Goal: Information Seeking & Learning: Find specific fact

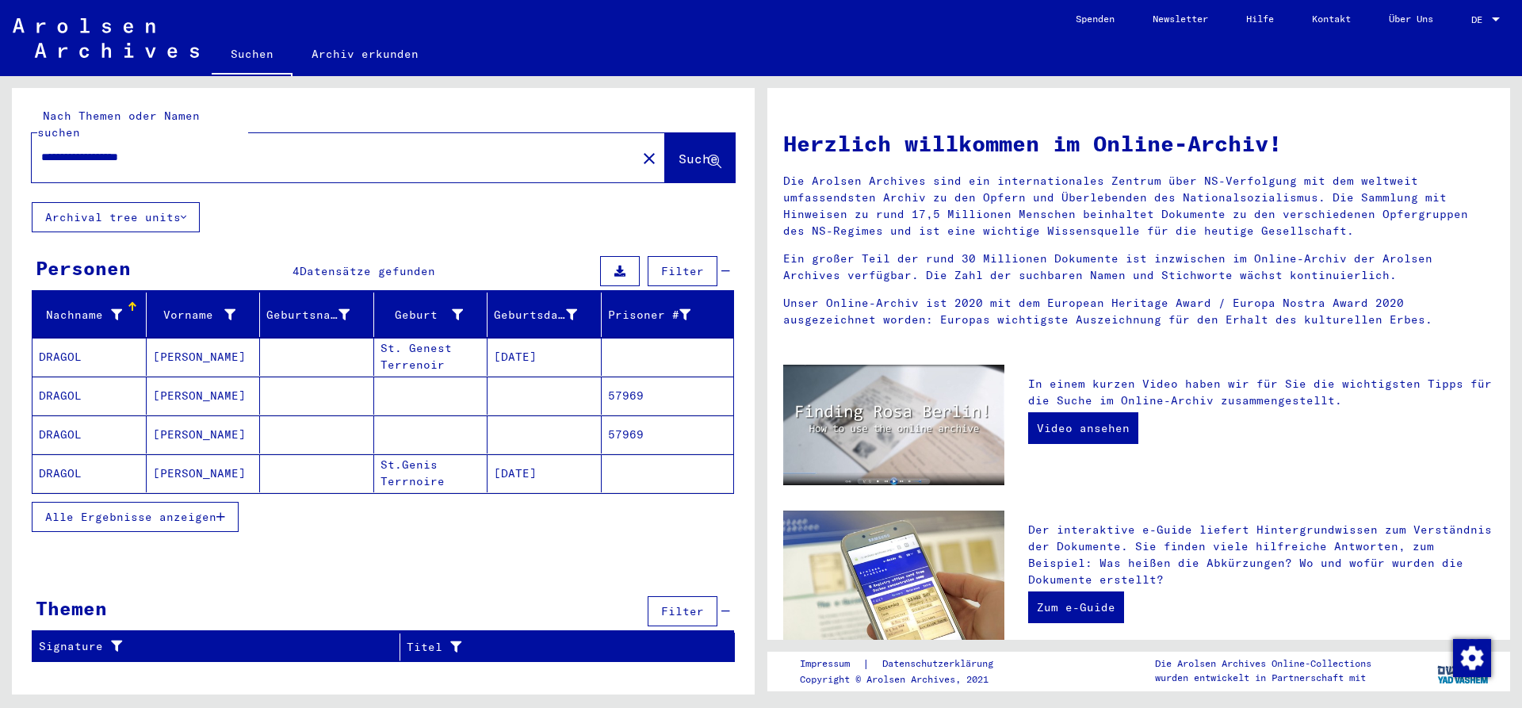
click at [110, 338] on mat-cell "DRAGOL" at bounding box center [89, 357] width 114 height 38
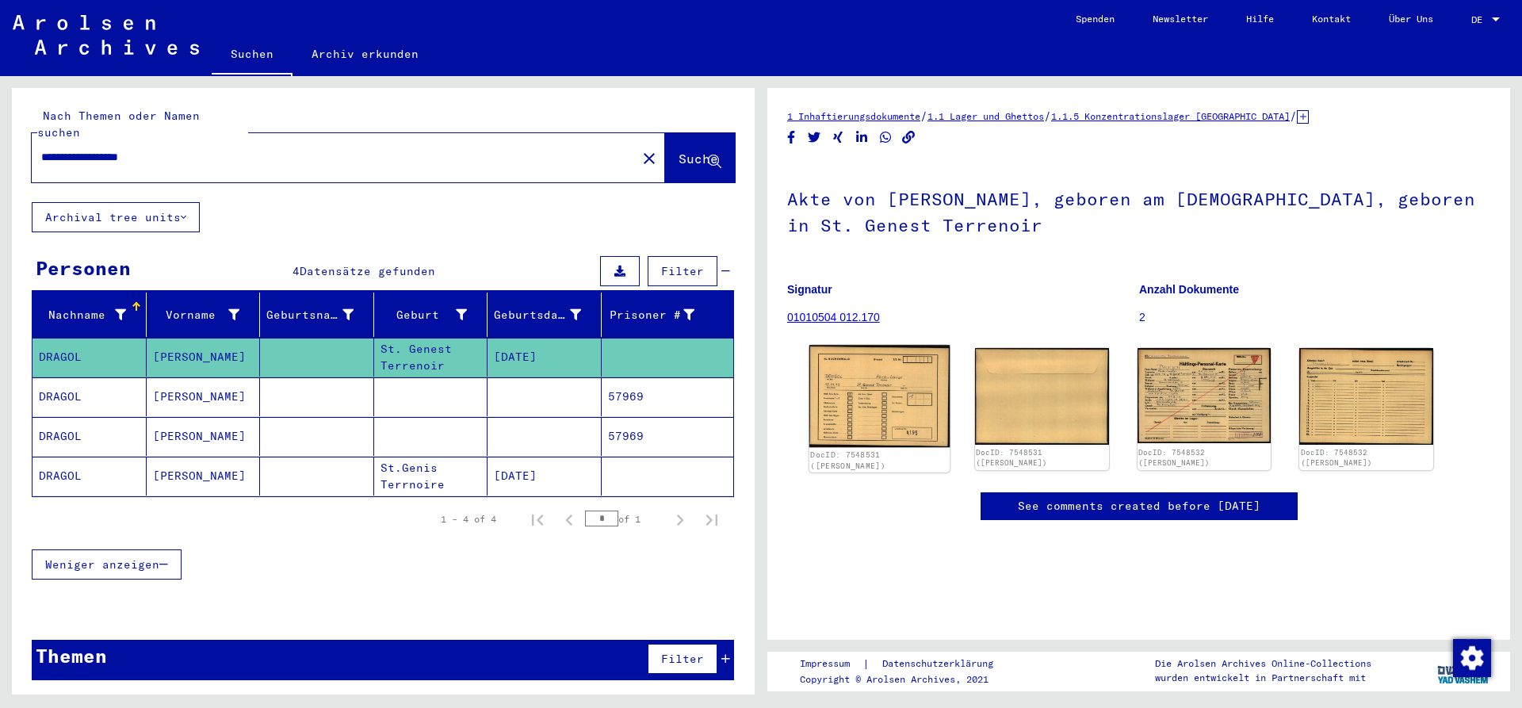
click at [894, 395] on img at bounding box center [879, 396] width 140 height 102
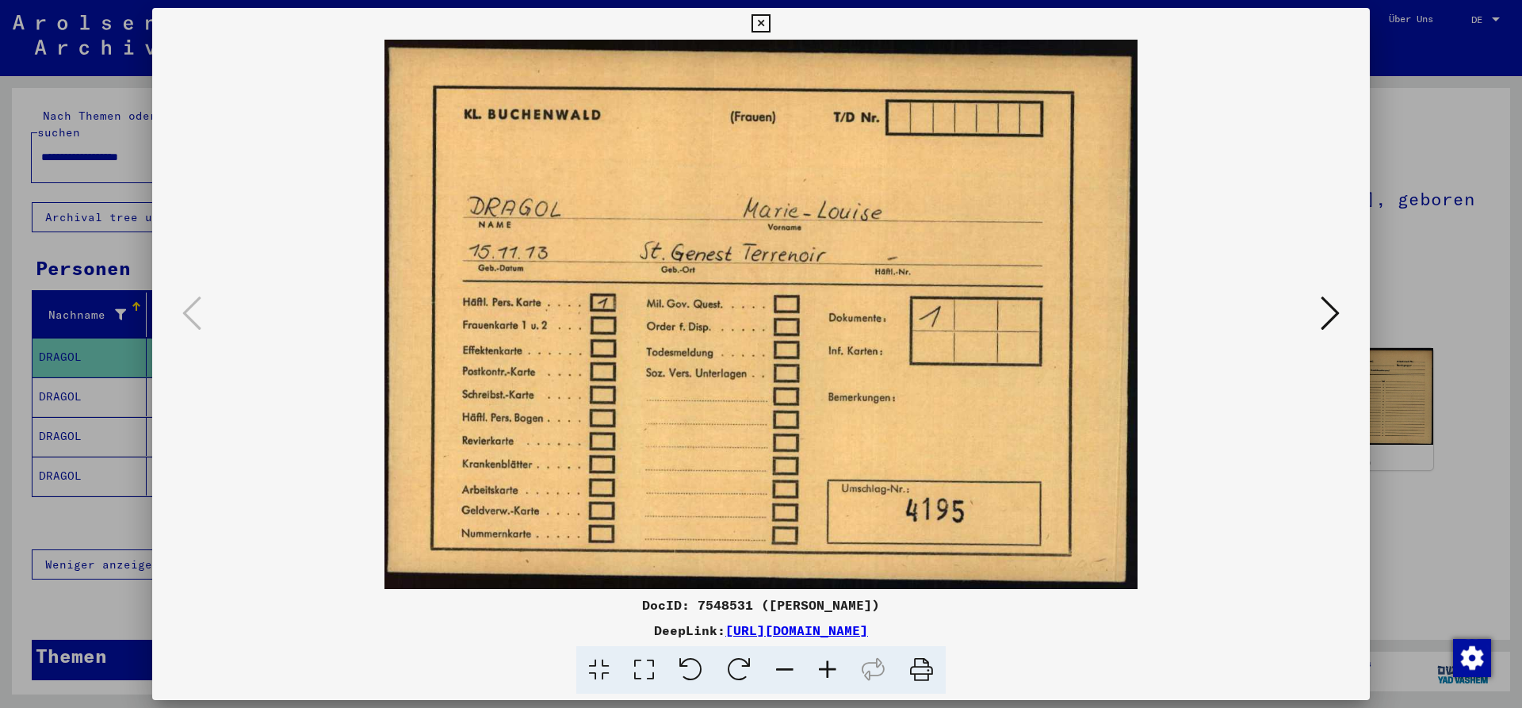
click at [1330, 317] on icon at bounding box center [1330, 313] width 19 height 38
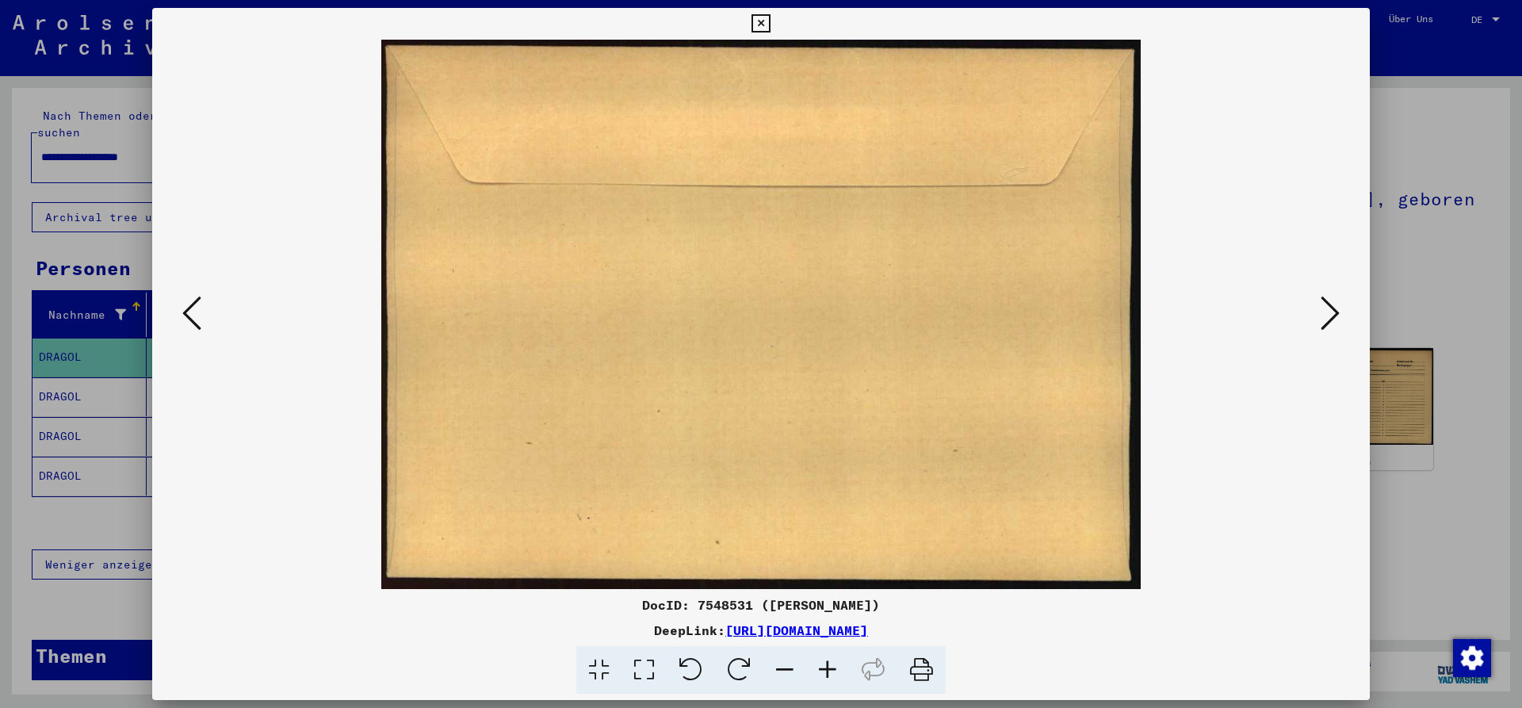
click at [1330, 317] on icon at bounding box center [1330, 313] width 19 height 38
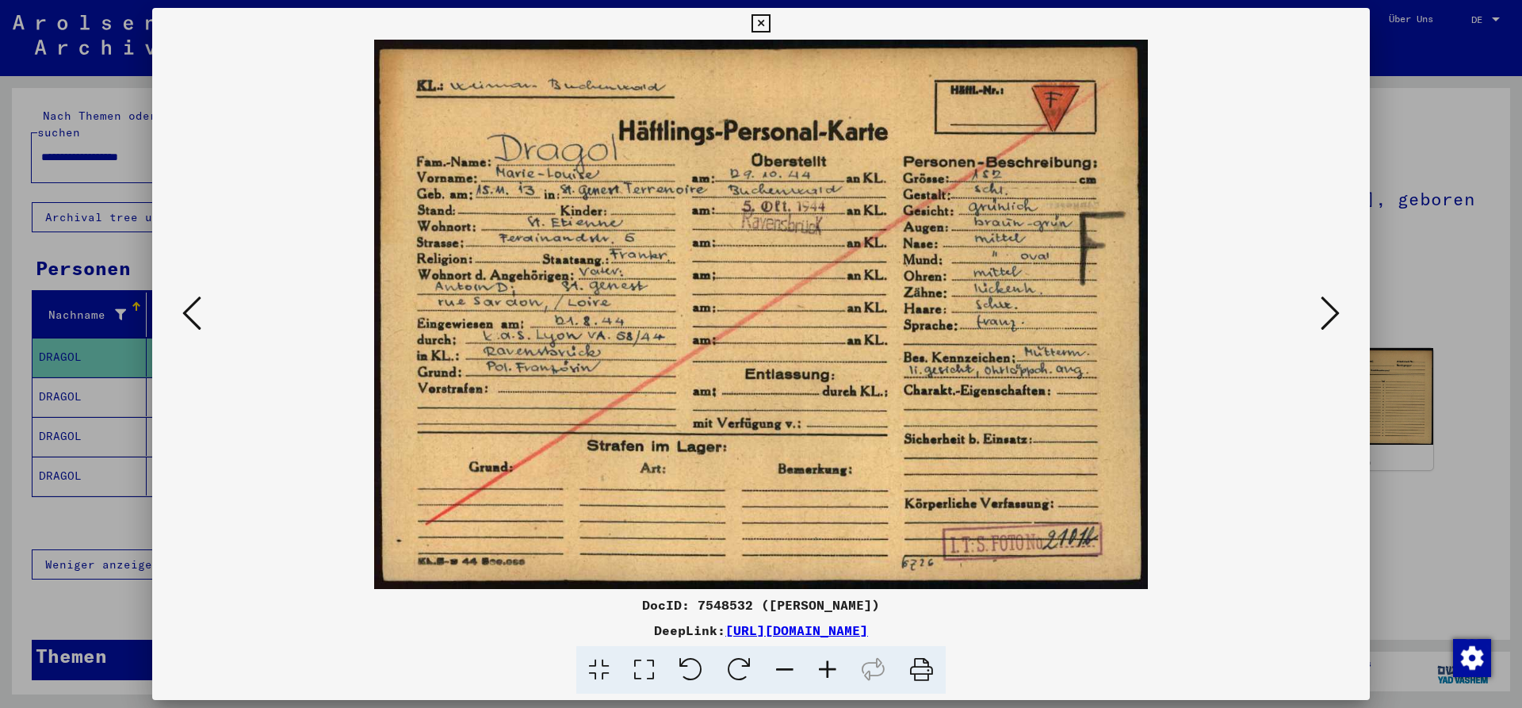
click at [1329, 309] on icon at bounding box center [1330, 313] width 19 height 38
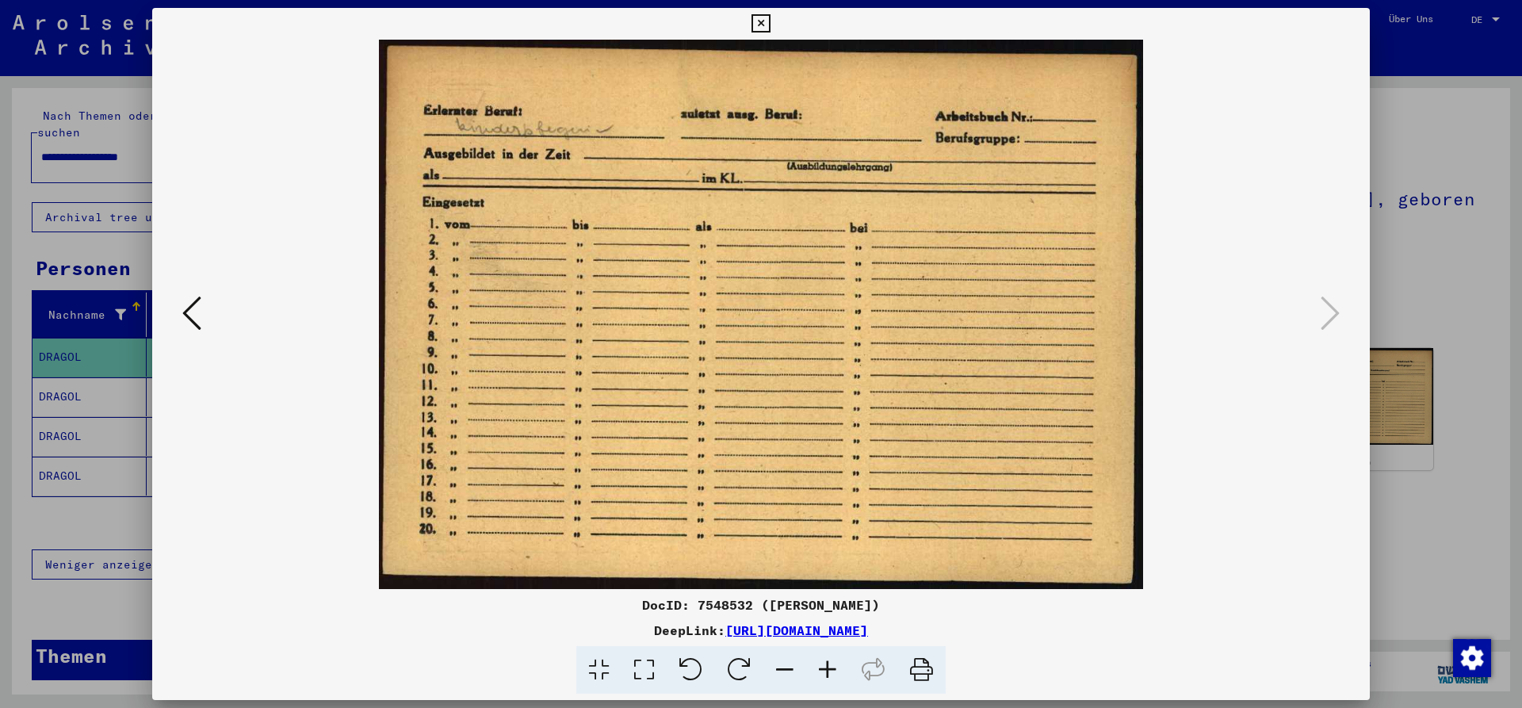
click at [770, 25] on icon at bounding box center [760, 23] width 18 height 19
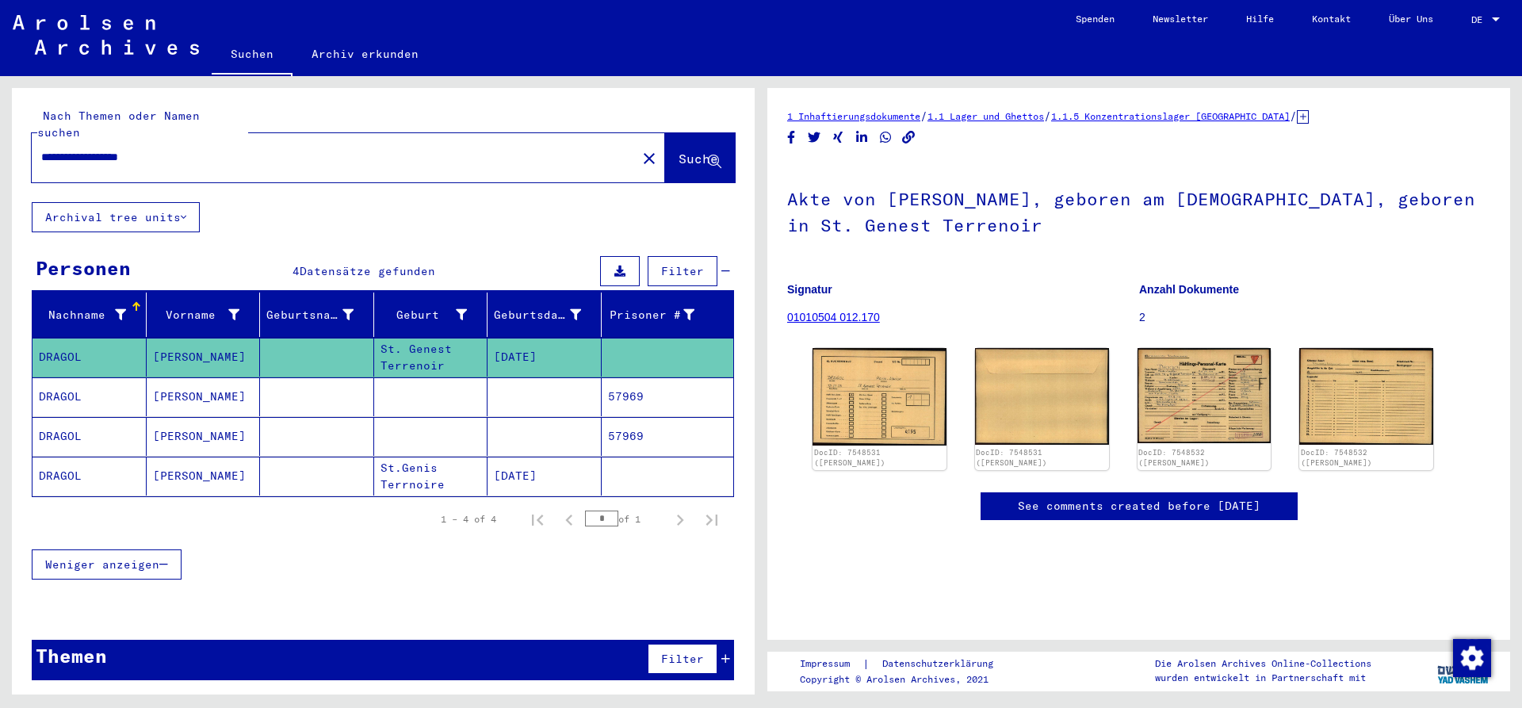
click at [99, 382] on mat-cell "DRAGOL" at bounding box center [89, 396] width 114 height 39
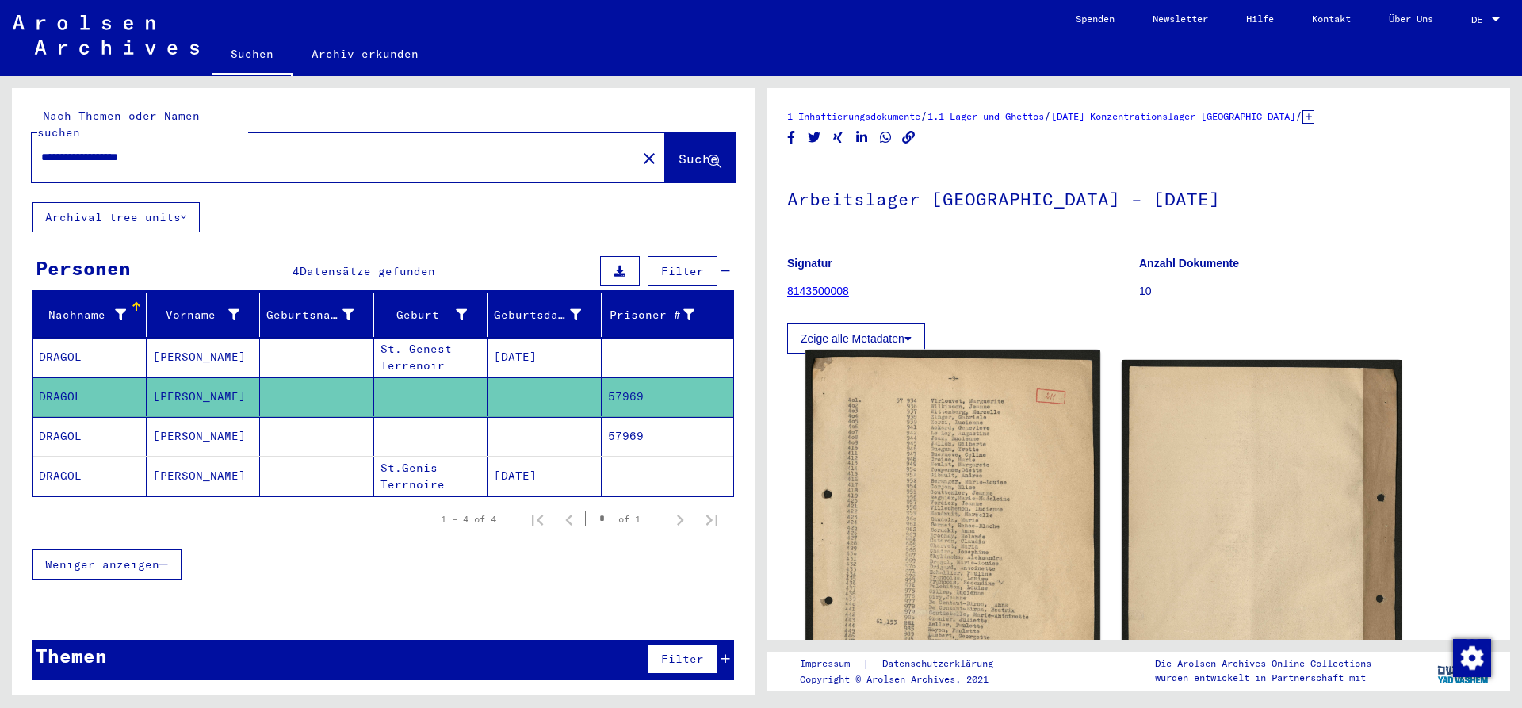
click at [961, 424] on img at bounding box center [952, 555] width 294 height 410
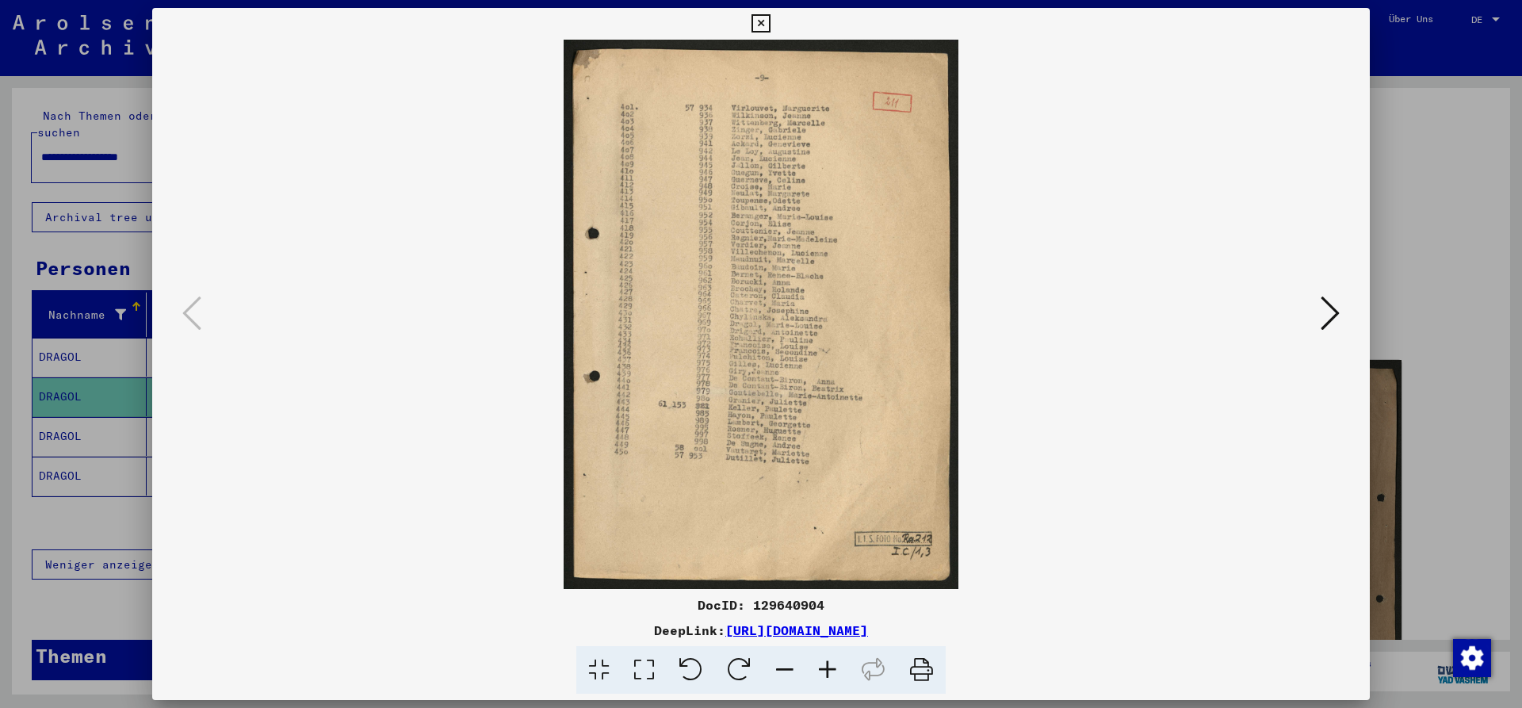
click at [828, 664] on icon at bounding box center [827, 670] width 43 height 48
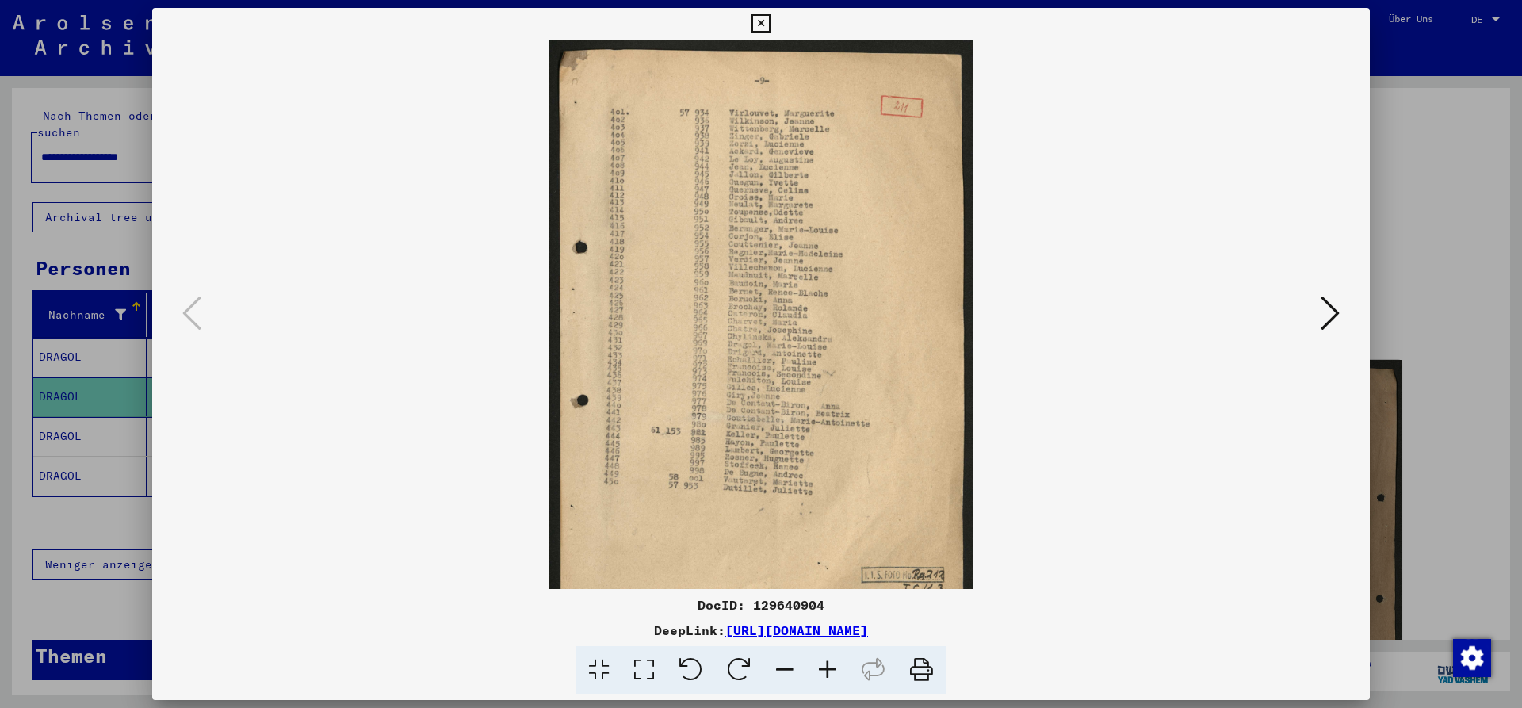
click at [828, 664] on icon at bounding box center [827, 670] width 43 height 48
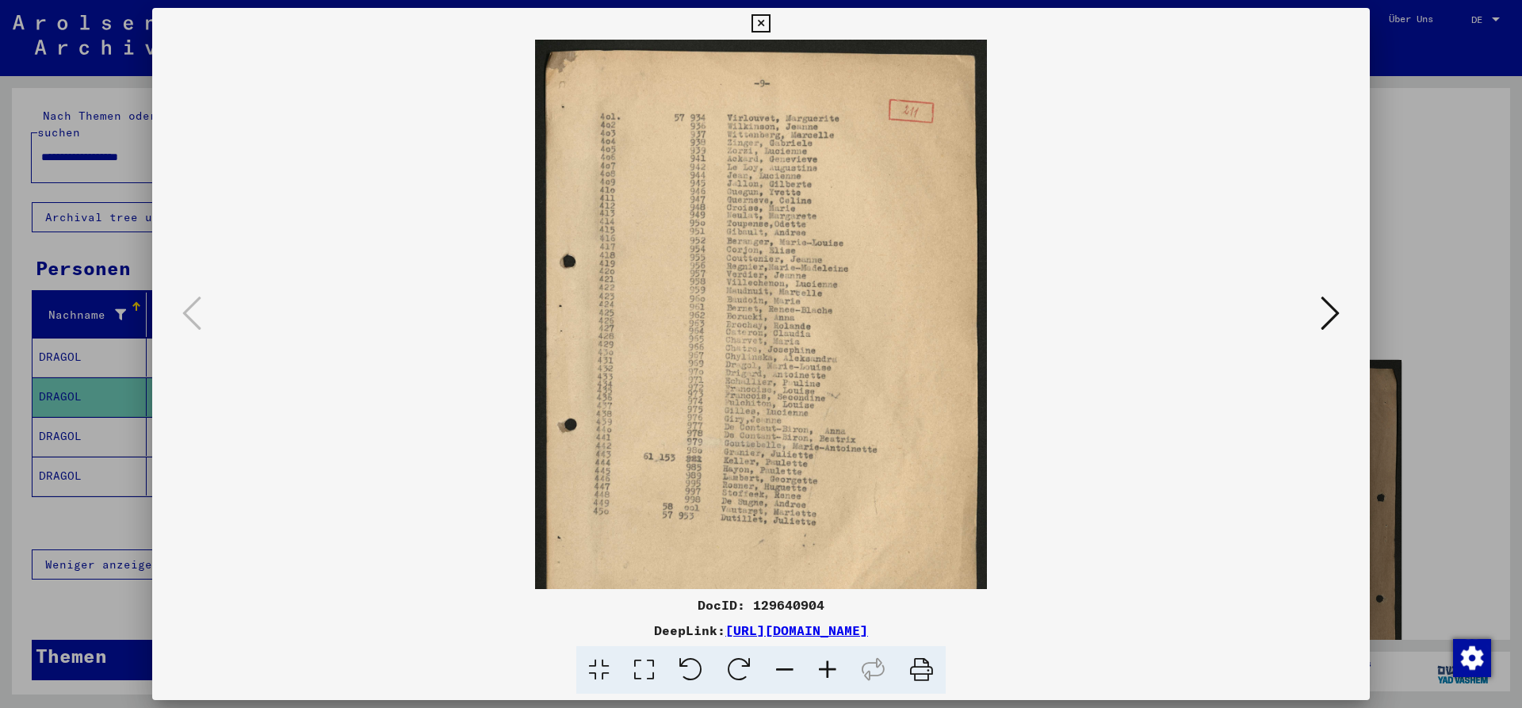
click at [828, 664] on icon at bounding box center [827, 670] width 43 height 48
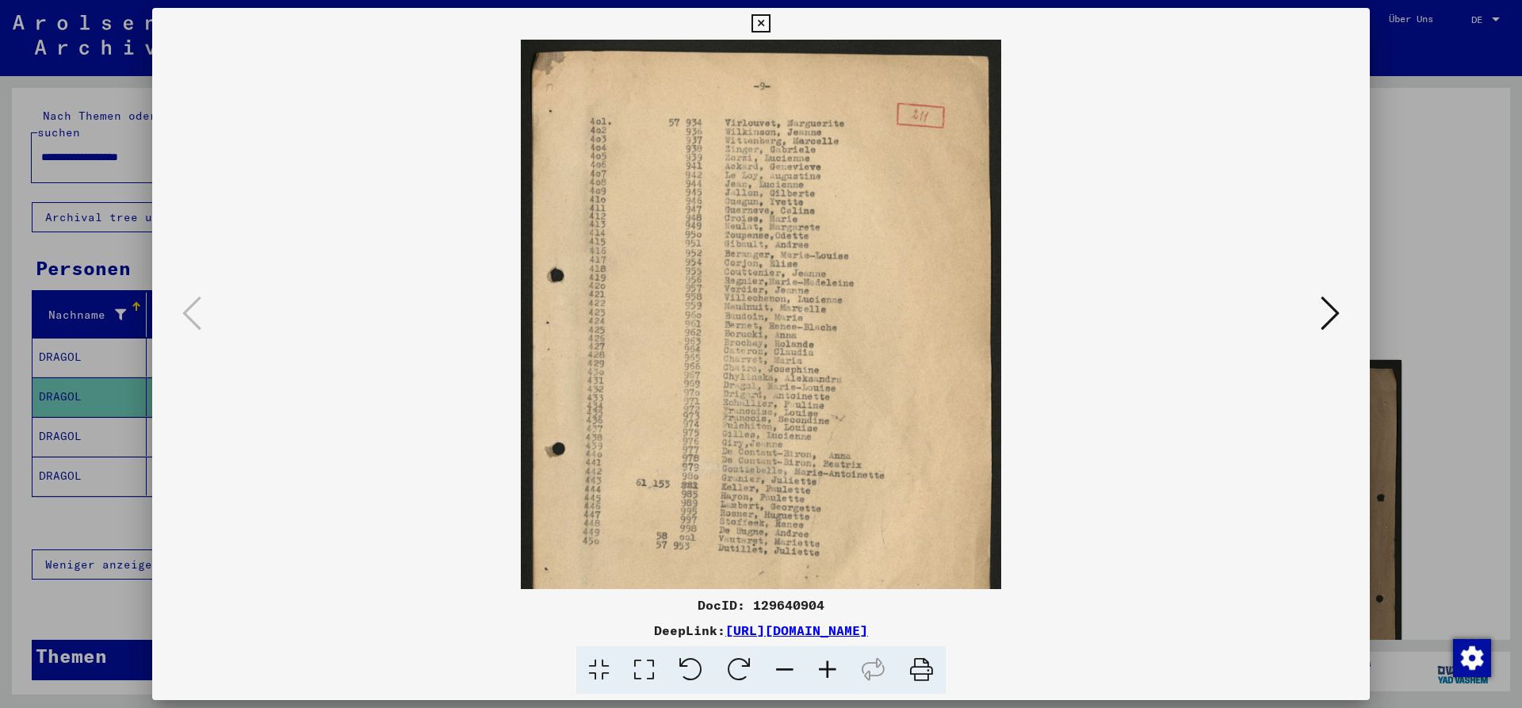
click at [828, 664] on icon at bounding box center [827, 670] width 43 height 48
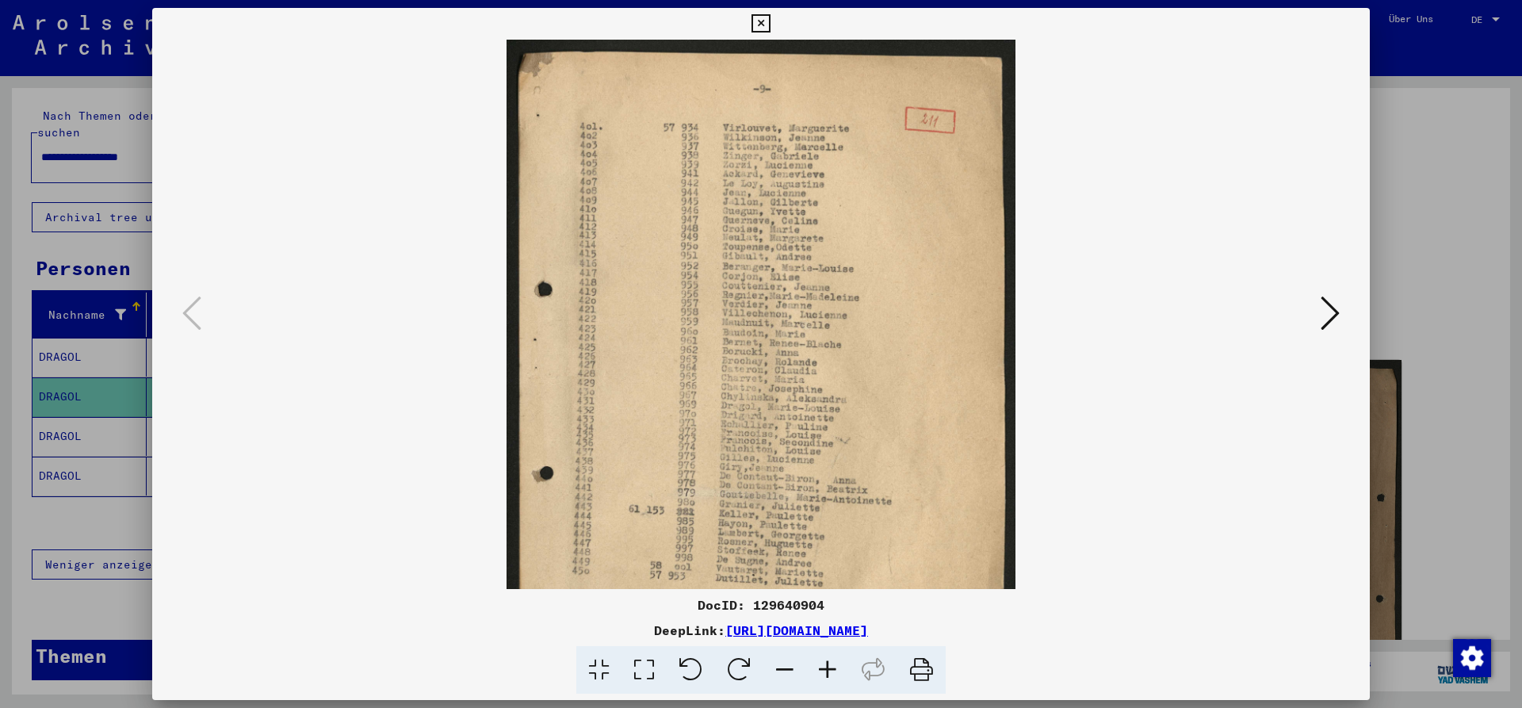
click at [828, 664] on icon at bounding box center [827, 670] width 43 height 48
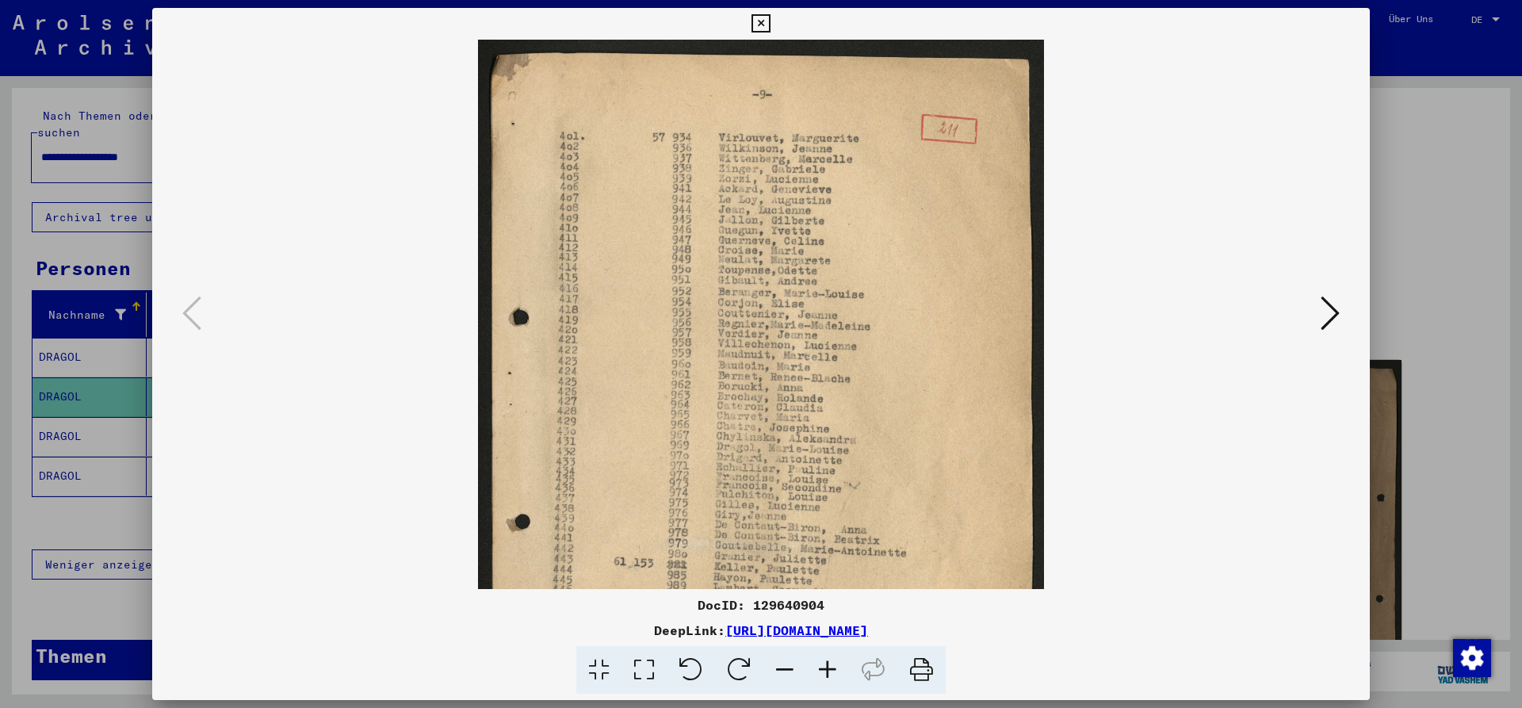
click at [828, 664] on icon at bounding box center [827, 670] width 43 height 48
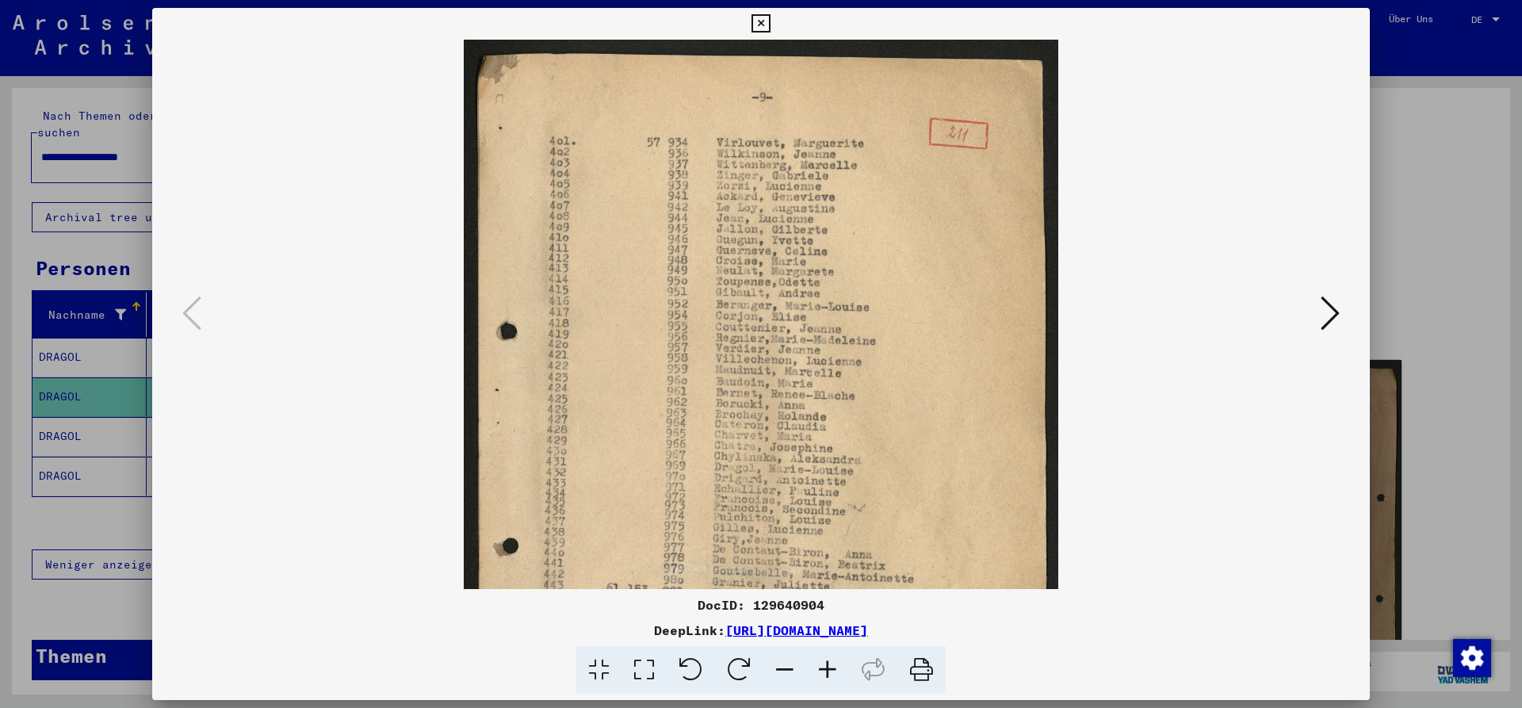
click at [827, 664] on icon at bounding box center [827, 670] width 43 height 48
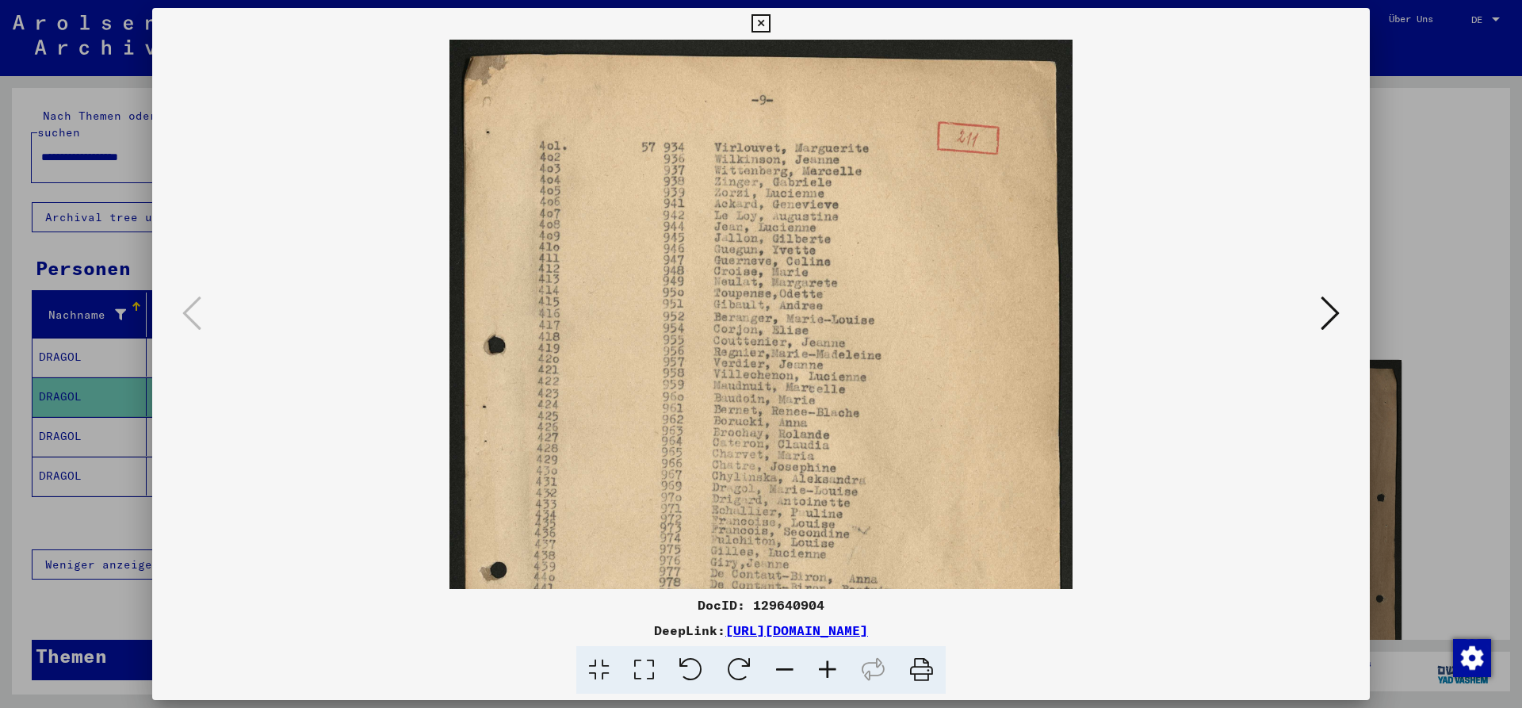
click at [827, 664] on icon at bounding box center [827, 670] width 43 height 48
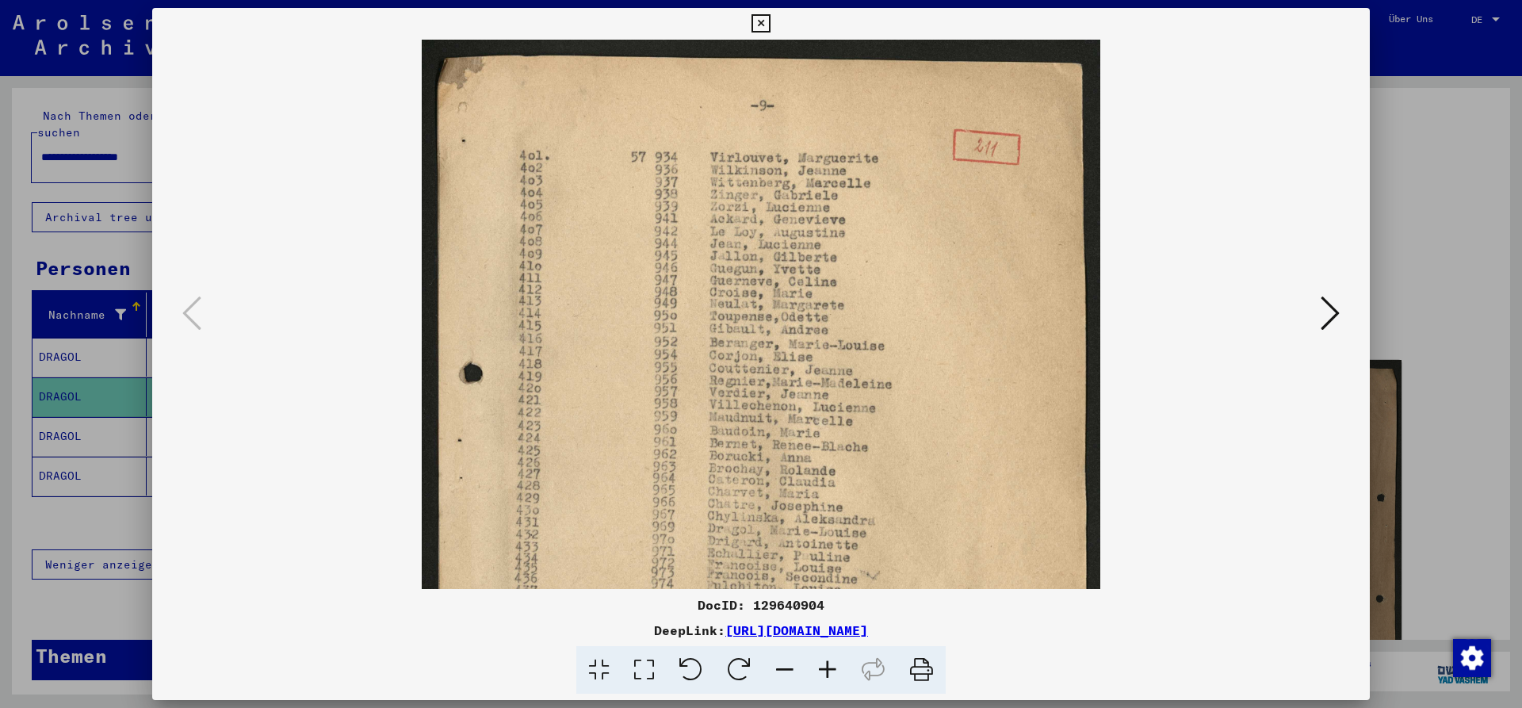
click at [827, 664] on icon at bounding box center [827, 670] width 43 height 48
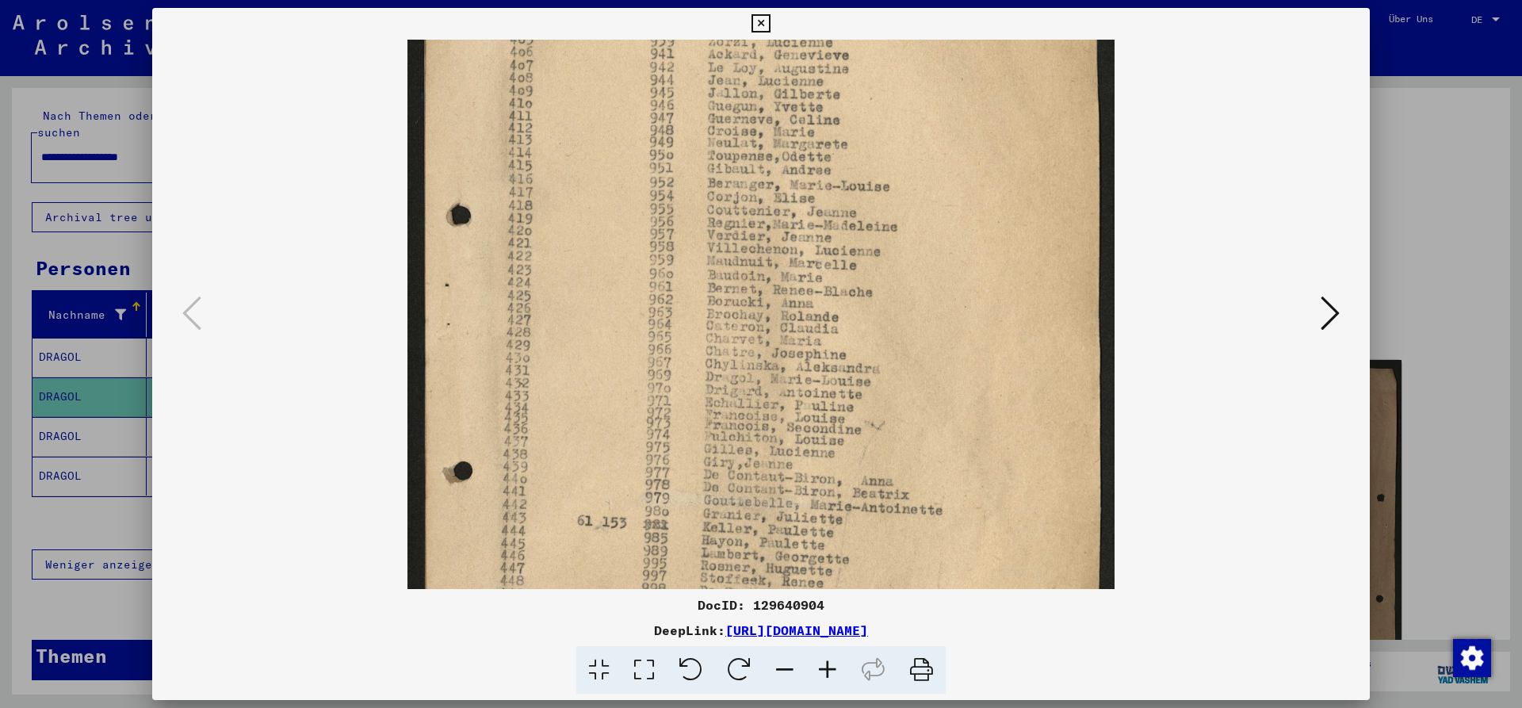
drag, startPoint x: 762, startPoint y: 448, endPoint x: 747, endPoint y: 243, distance: 205.0
click at [747, 245] on img at bounding box center [761, 360] width 708 height 985
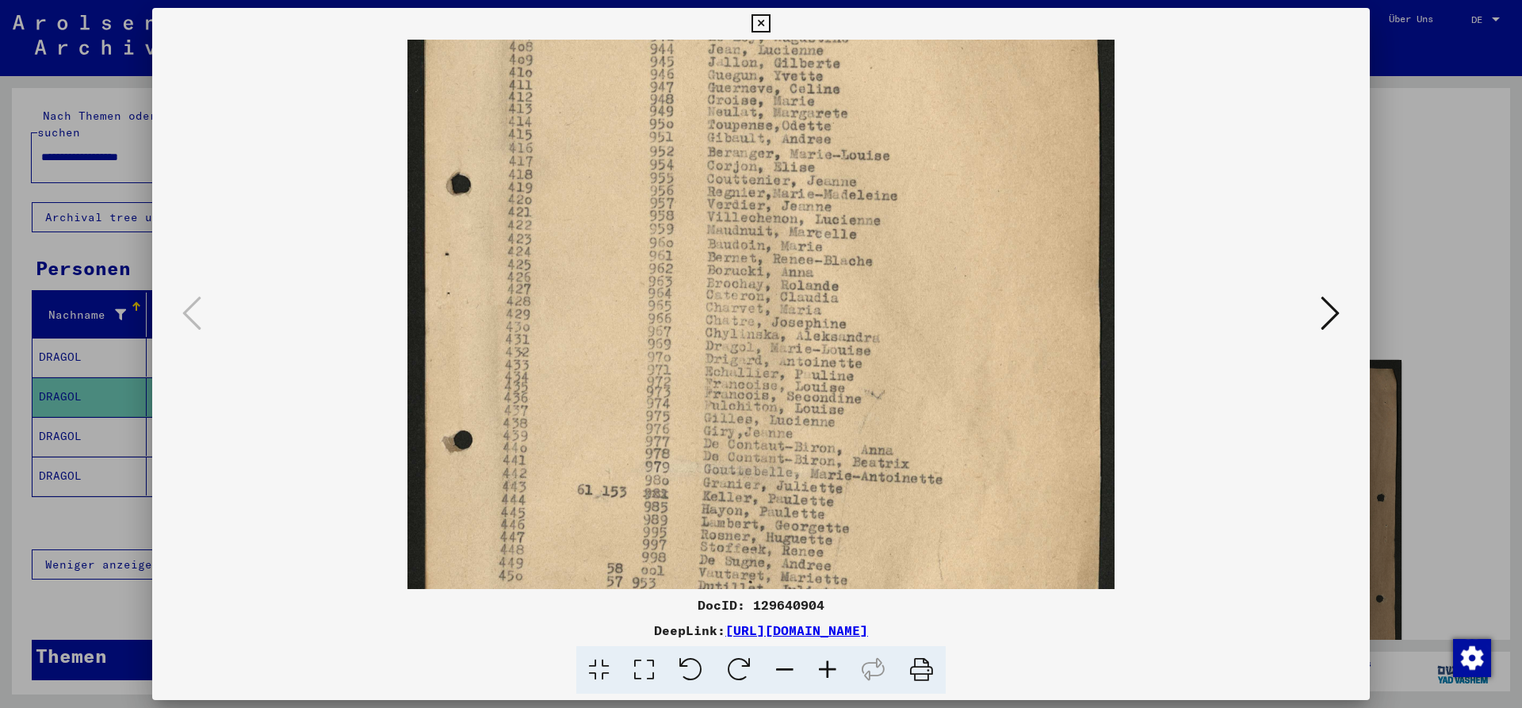
click at [1329, 325] on icon at bounding box center [1330, 313] width 19 height 38
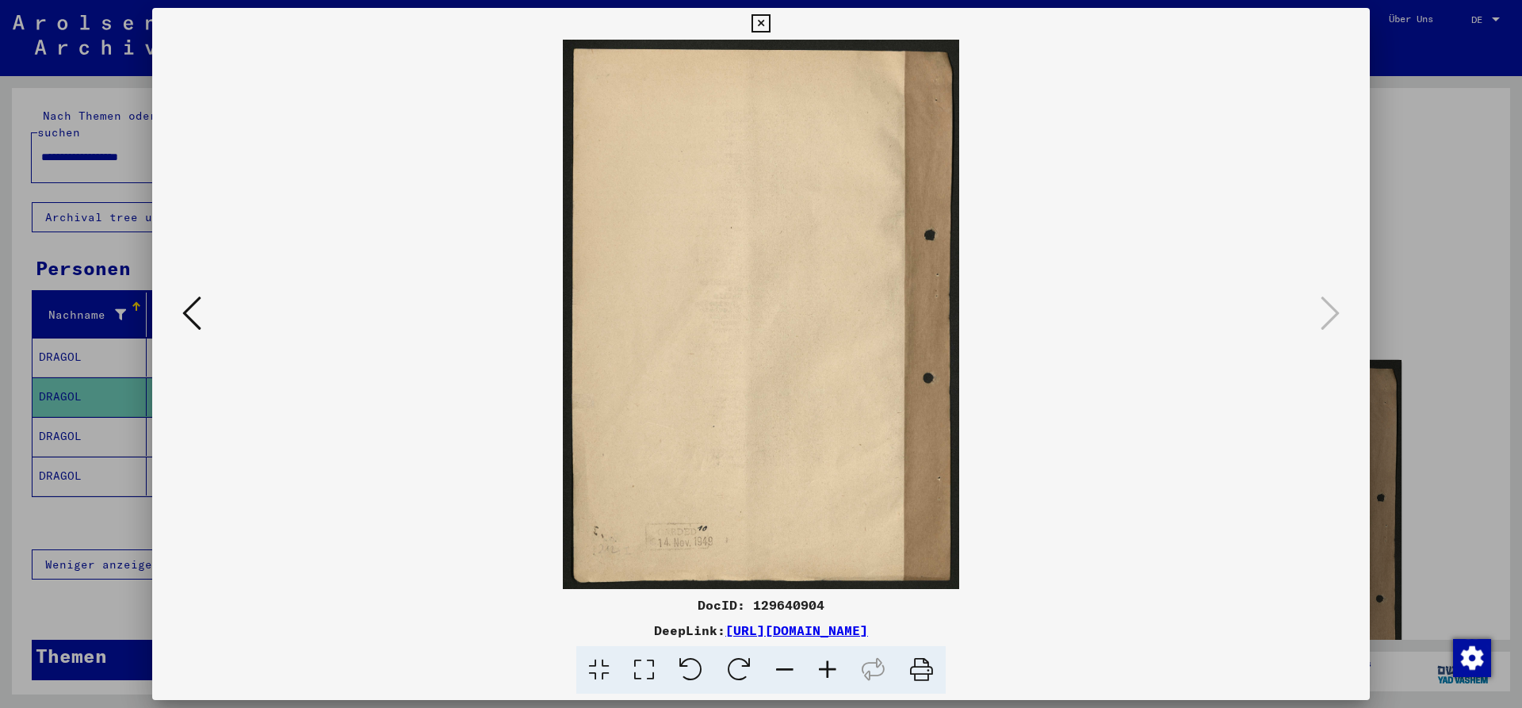
scroll to position [0, 0]
click at [770, 20] on icon at bounding box center [760, 23] width 18 height 19
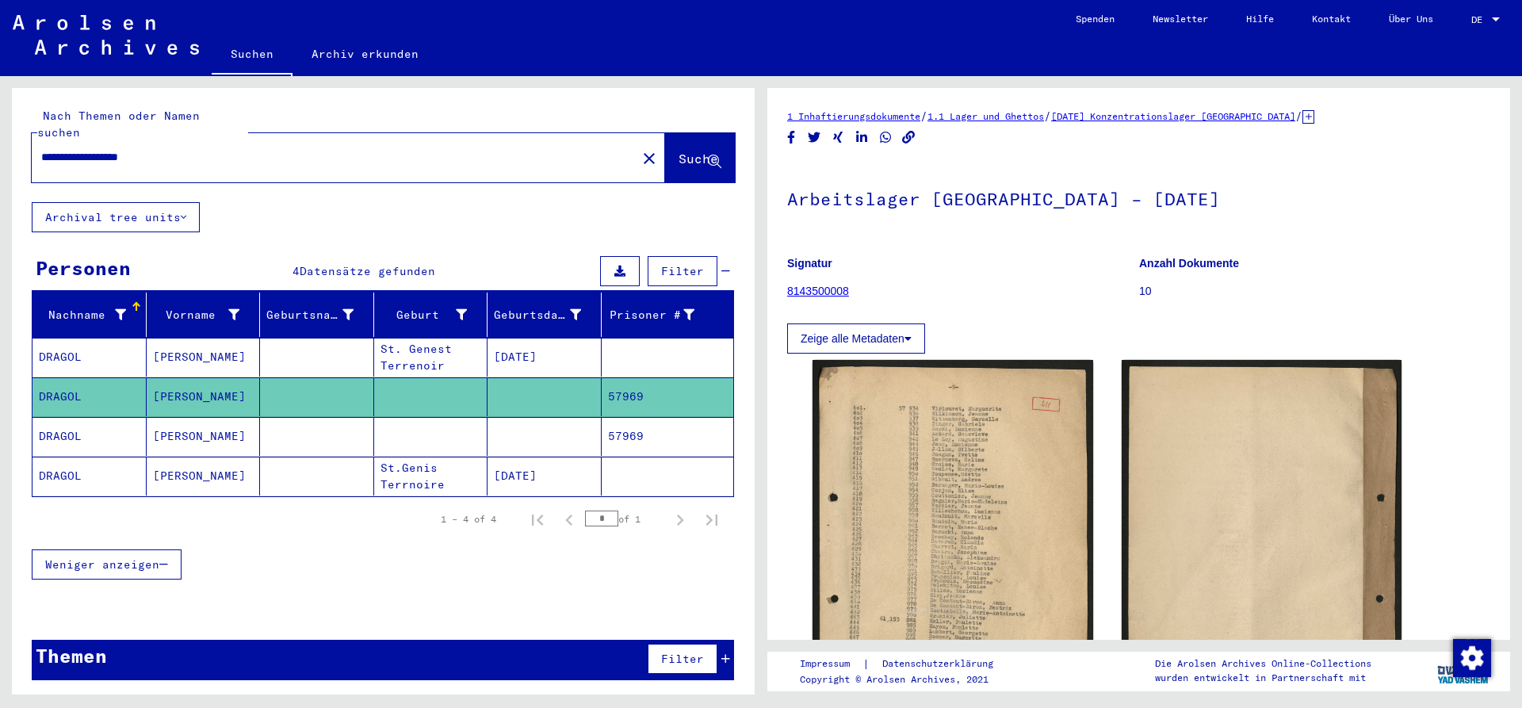
click at [99, 423] on mat-cell "DRAGOL" at bounding box center [89, 436] width 114 height 39
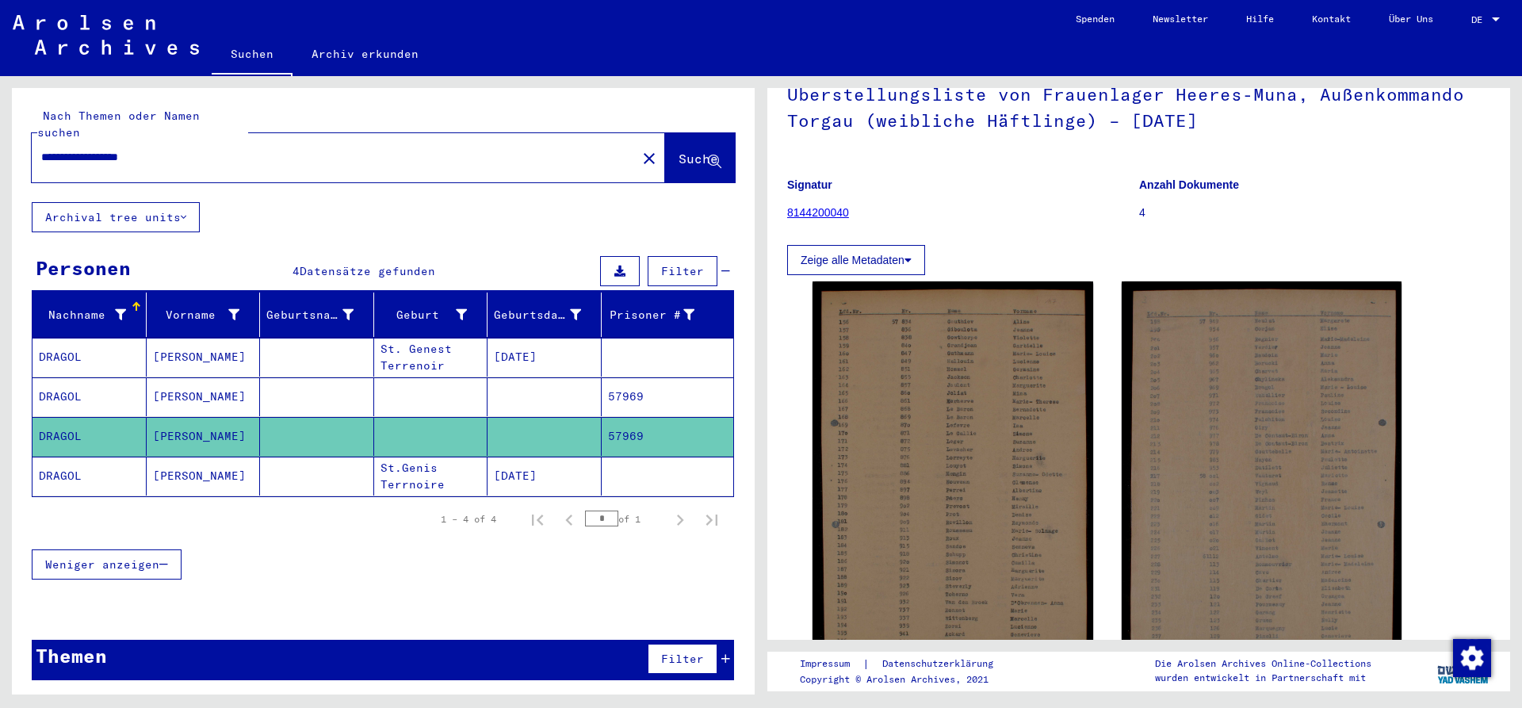
scroll to position [257, 0]
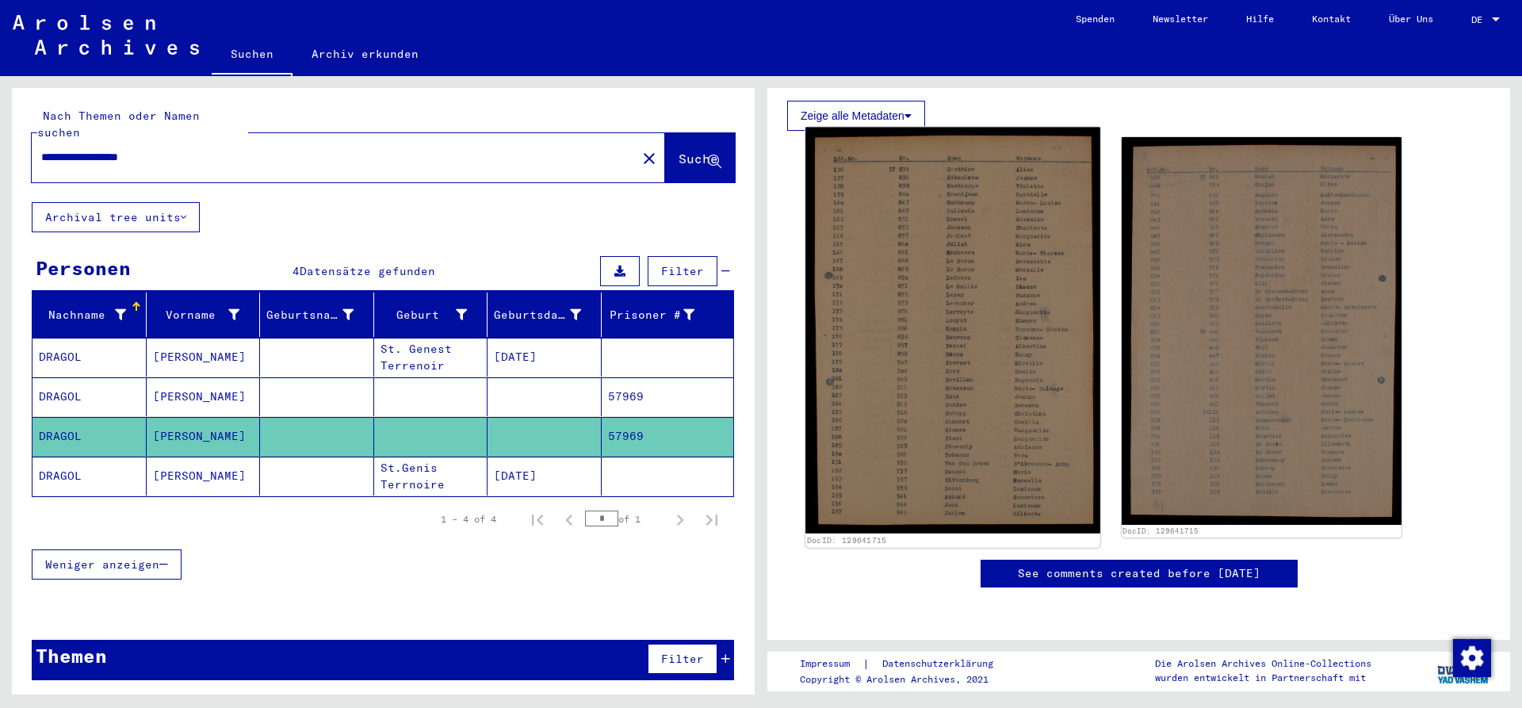
click at [933, 296] on img at bounding box center [952, 331] width 294 height 407
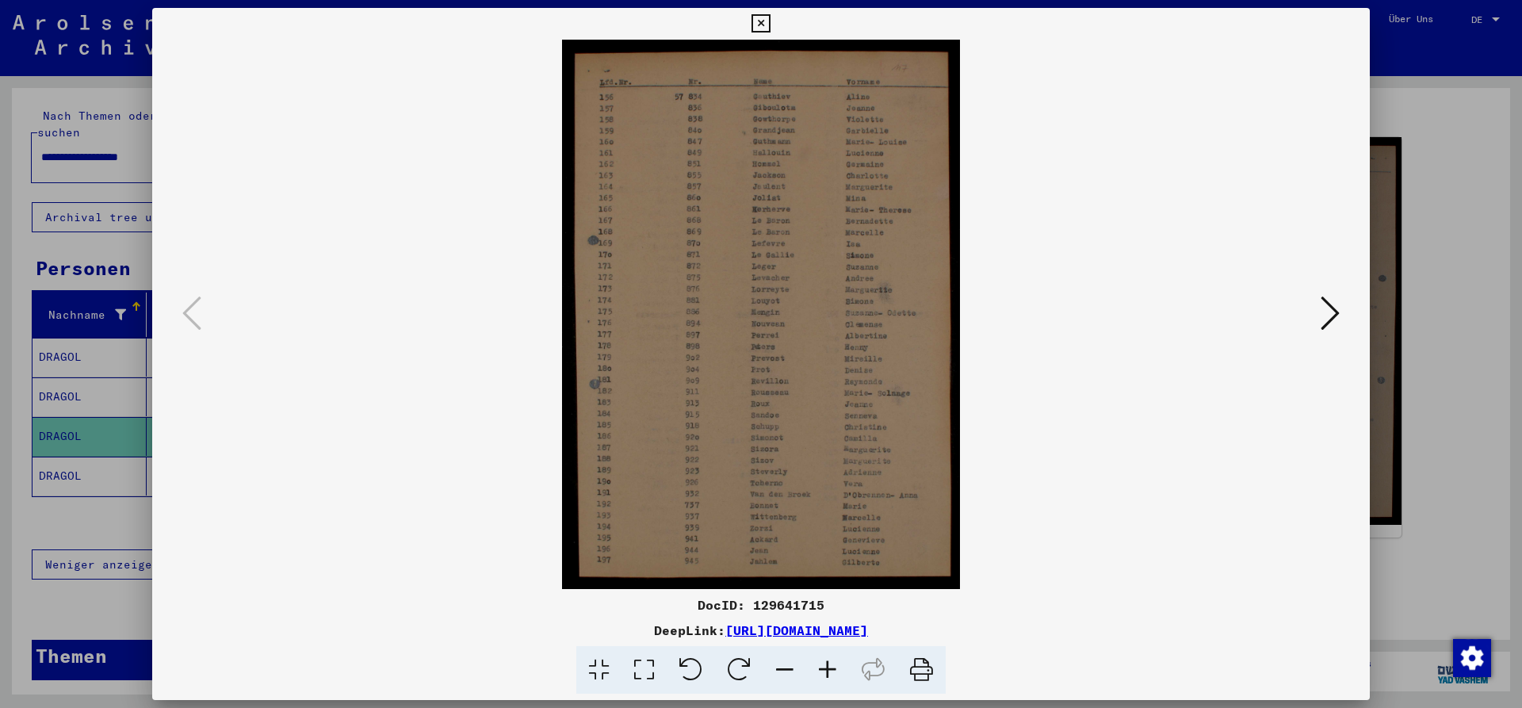
click at [1319, 297] on button at bounding box center [1330, 314] width 29 height 45
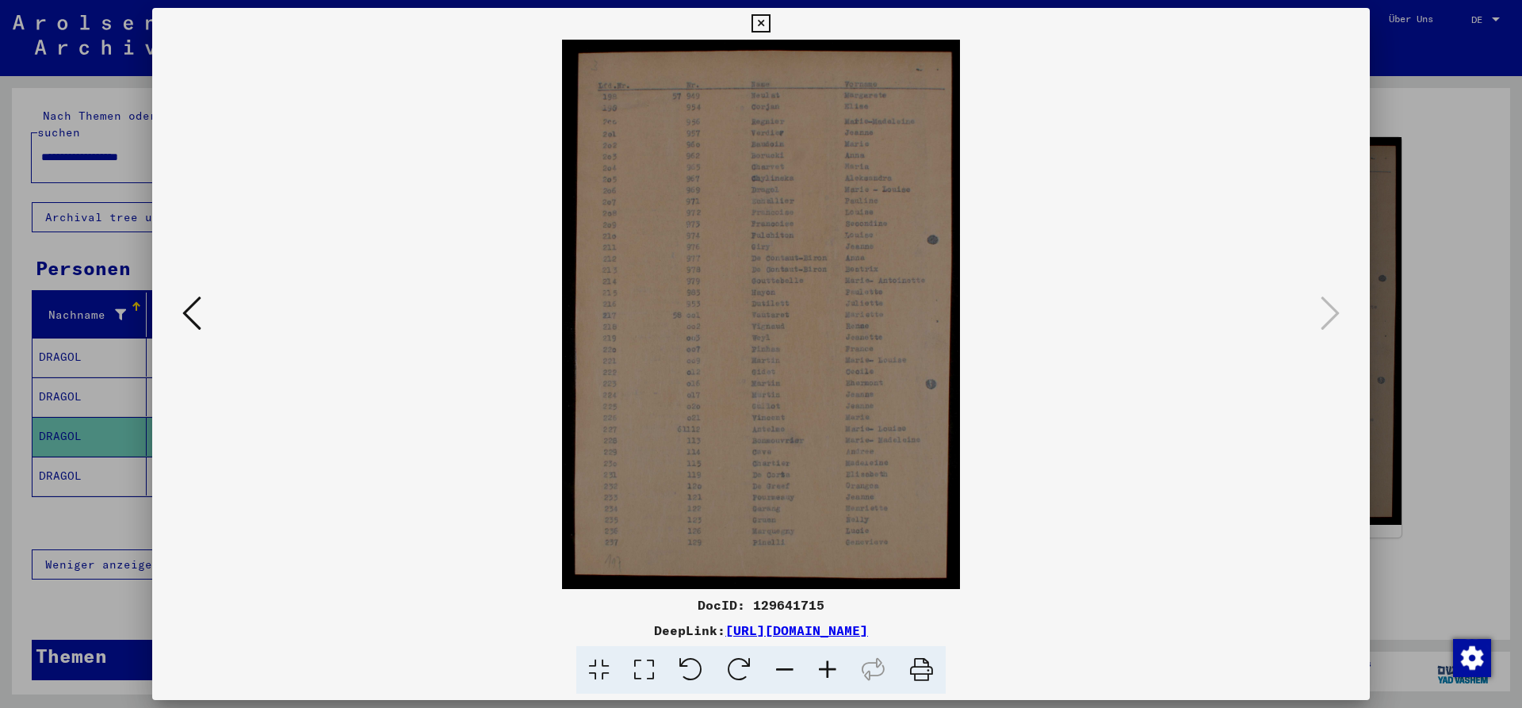
click at [770, 24] on icon at bounding box center [760, 23] width 18 height 19
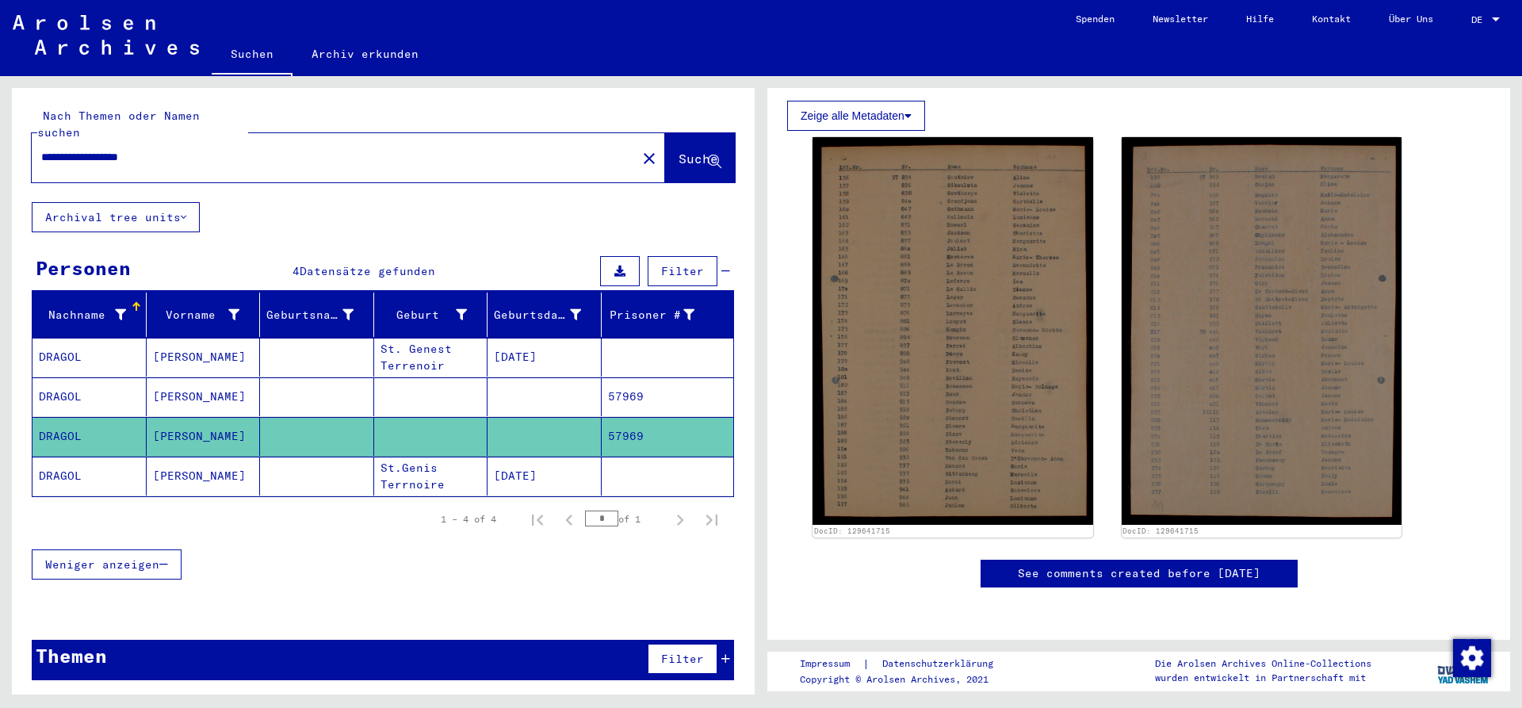
click at [86, 457] on mat-cell "DRAGOL" at bounding box center [89, 476] width 114 height 39
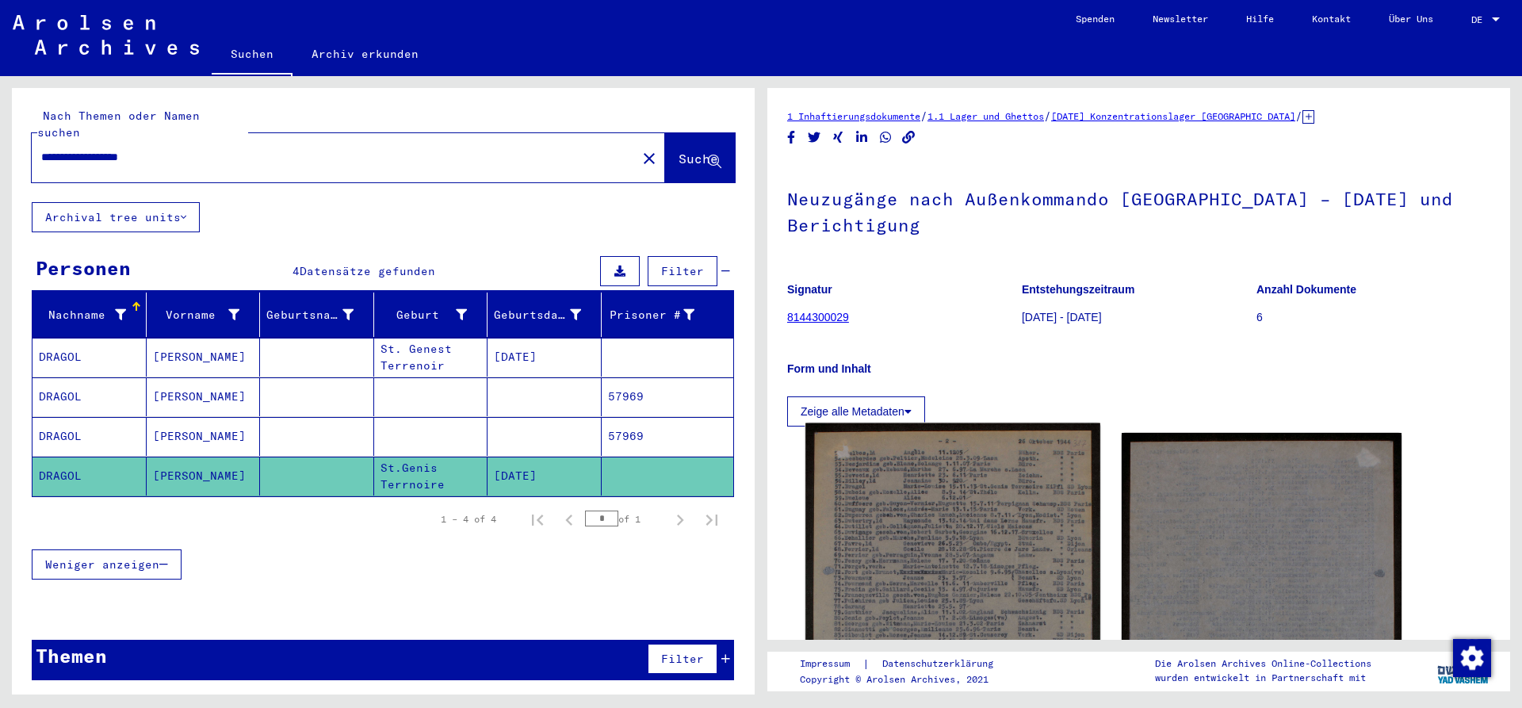
click at [931, 497] on img at bounding box center [952, 624] width 294 height 402
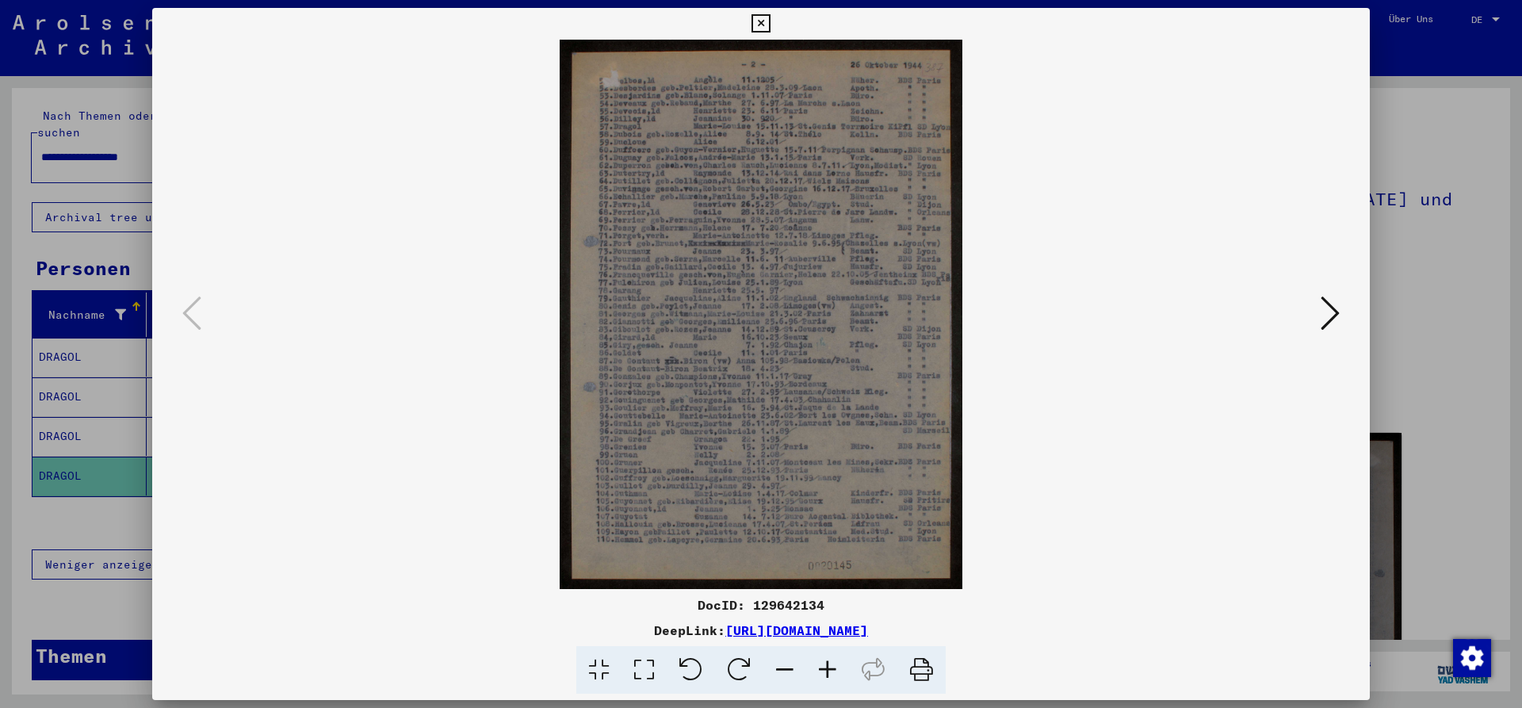
click at [824, 674] on icon at bounding box center [827, 670] width 43 height 48
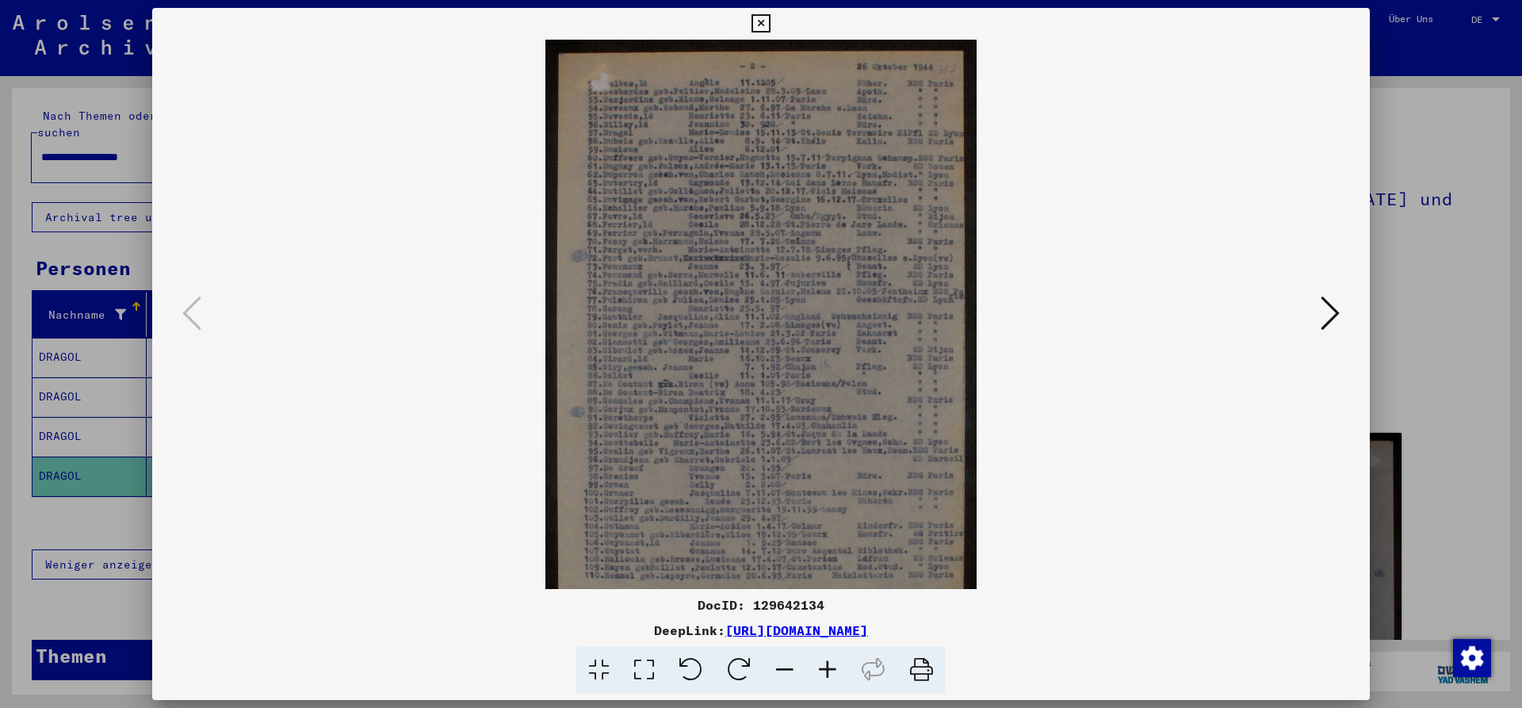
click at [824, 674] on icon at bounding box center [827, 670] width 43 height 48
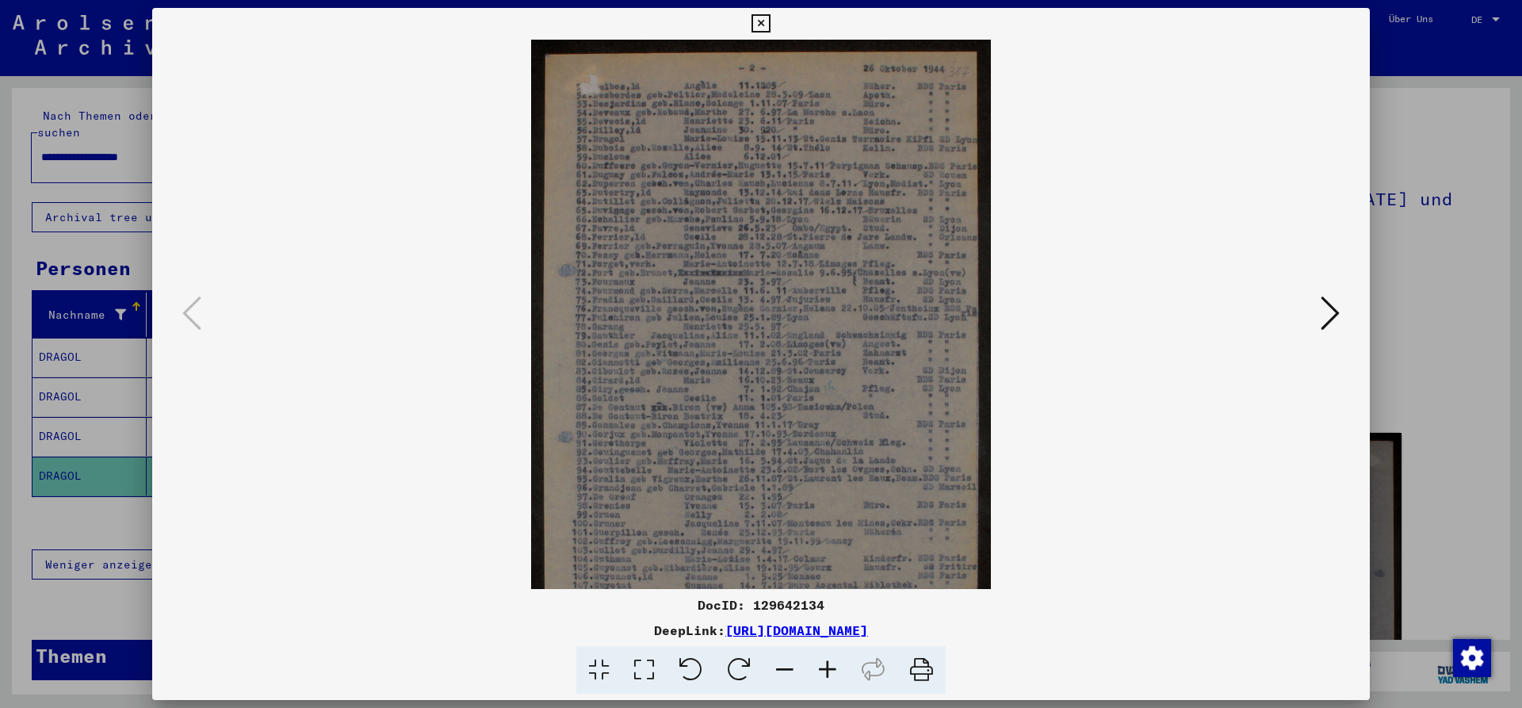
click at [824, 674] on icon at bounding box center [827, 670] width 43 height 48
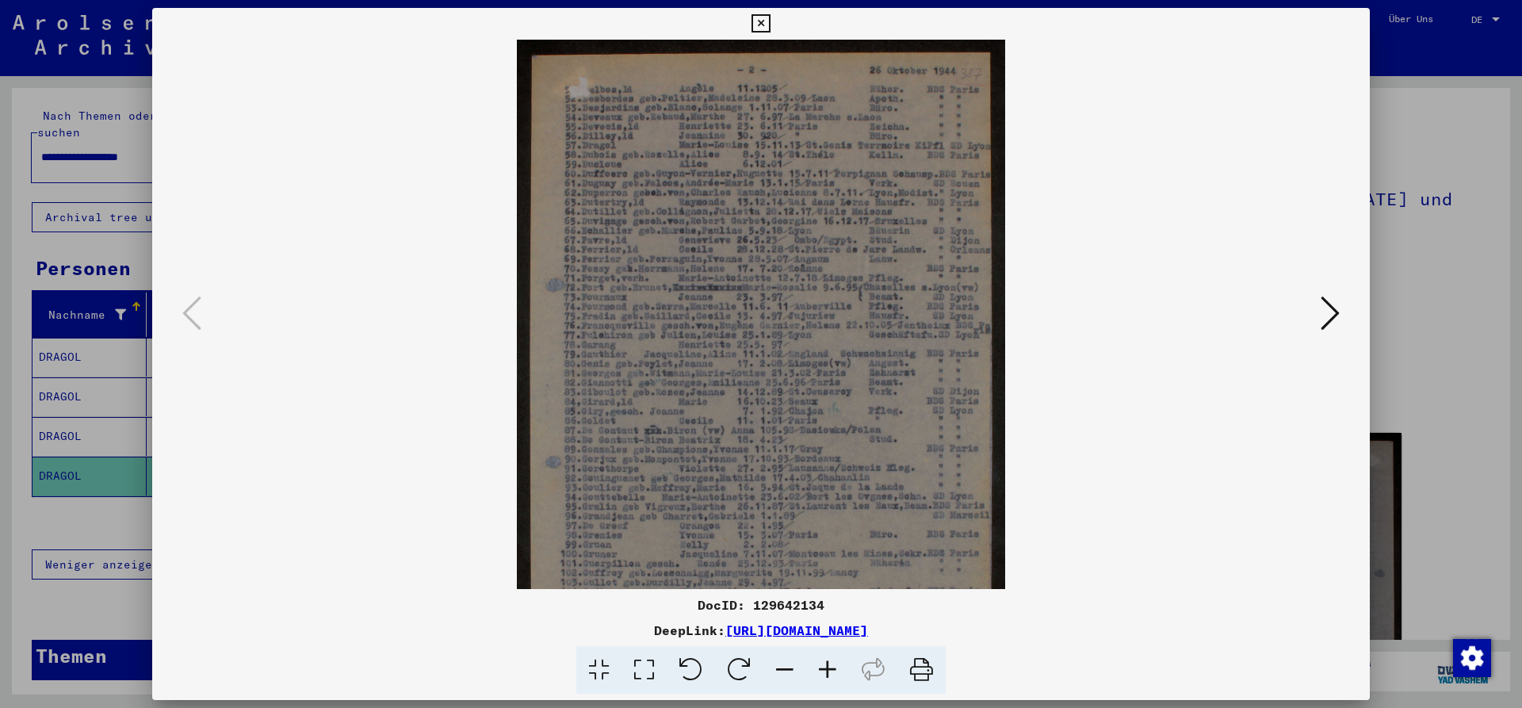
click at [824, 674] on icon at bounding box center [827, 670] width 43 height 48
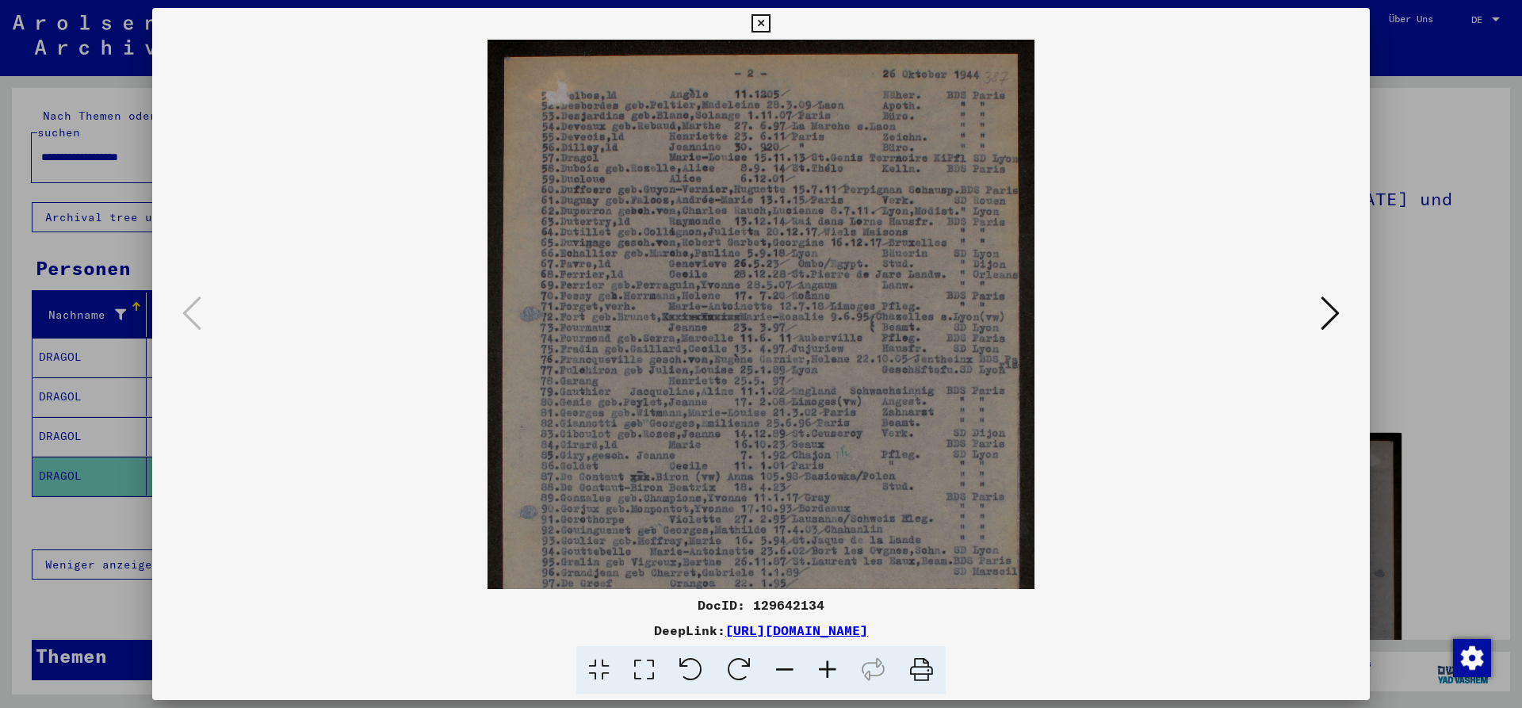
click at [824, 674] on icon at bounding box center [827, 670] width 43 height 48
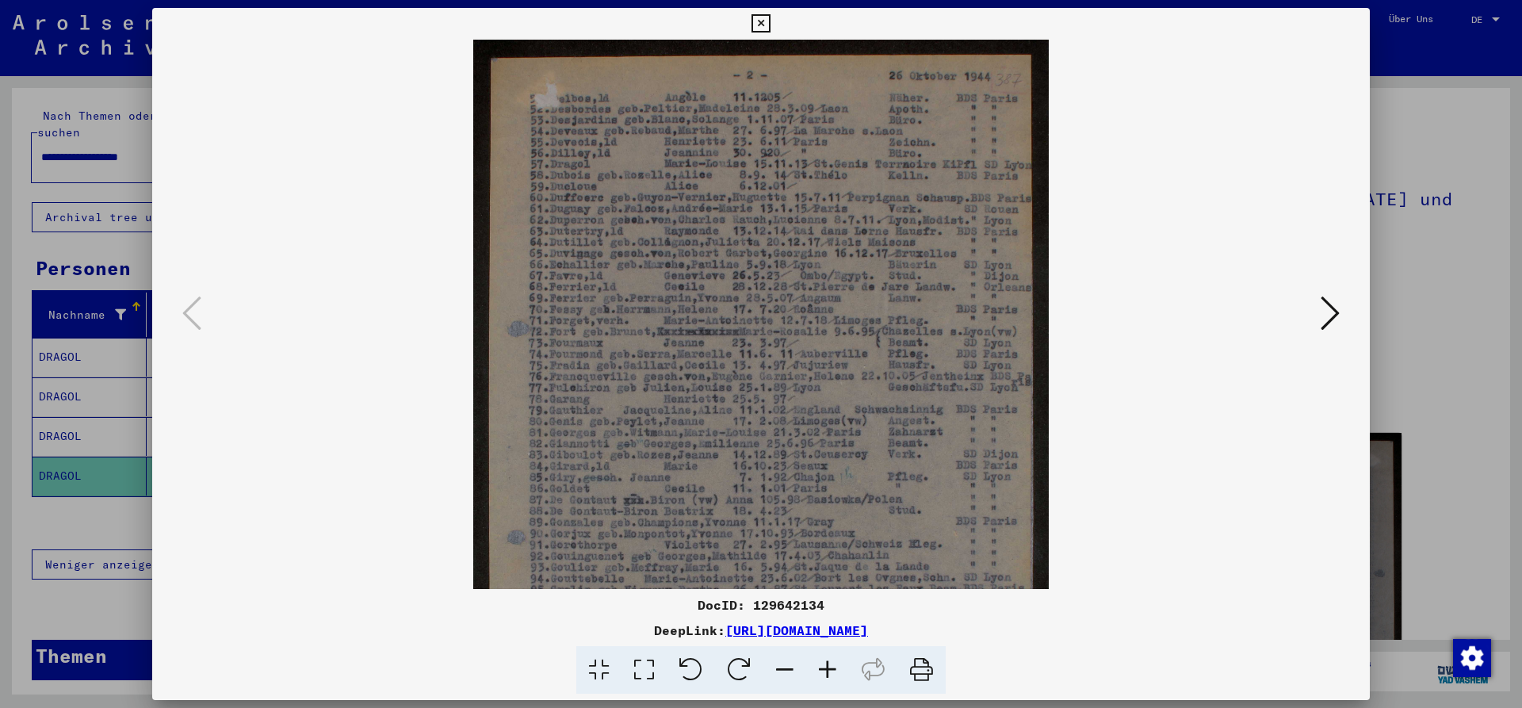
click at [824, 674] on icon at bounding box center [827, 670] width 43 height 48
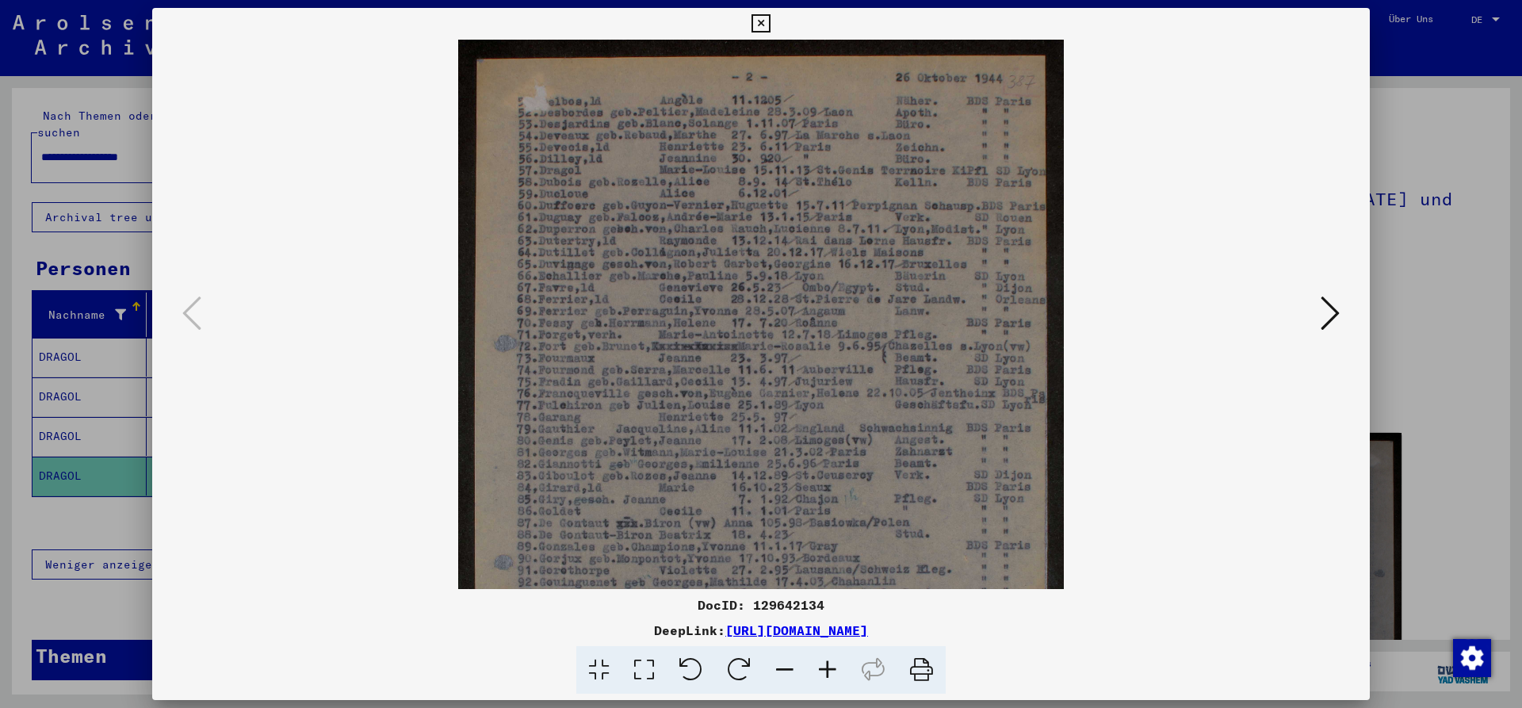
click at [824, 674] on icon at bounding box center [827, 670] width 43 height 48
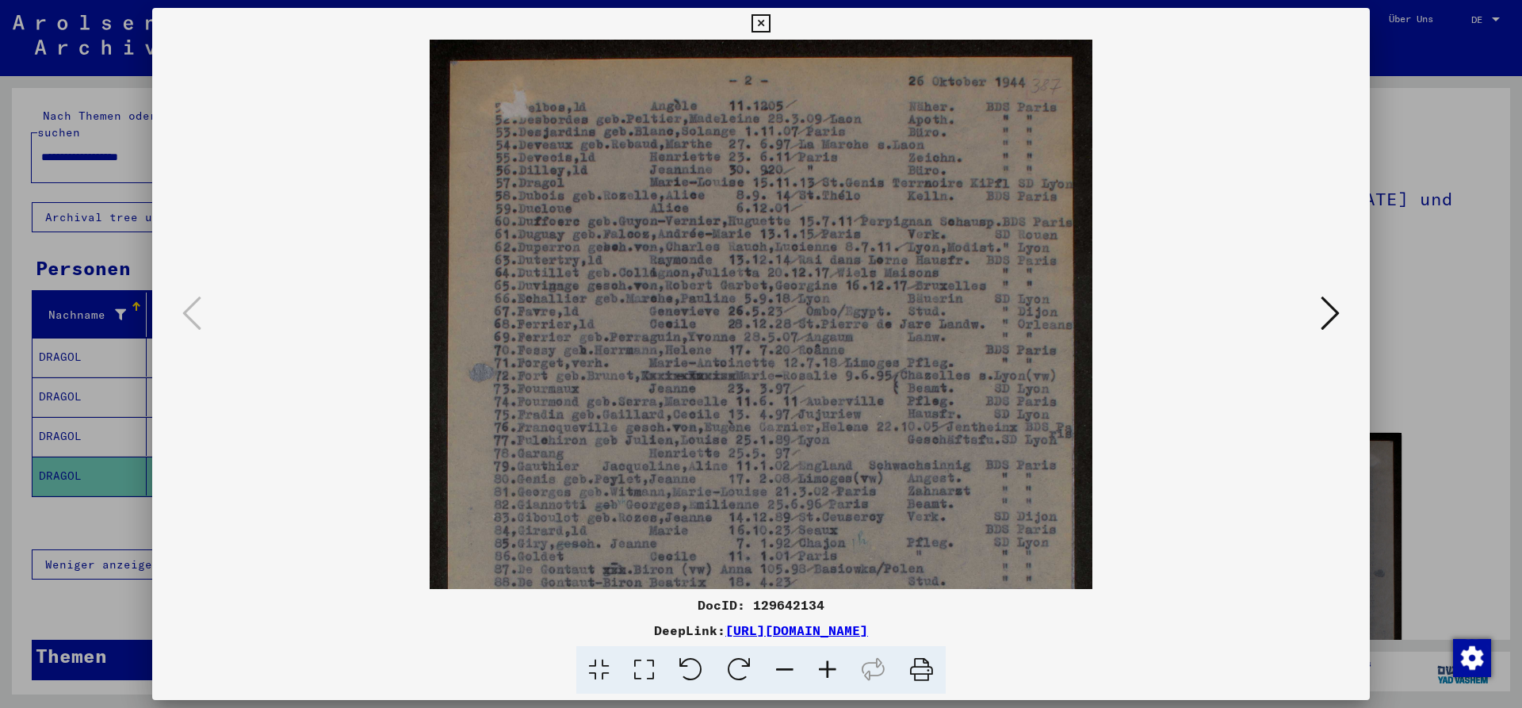
click at [824, 674] on icon at bounding box center [827, 670] width 43 height 48
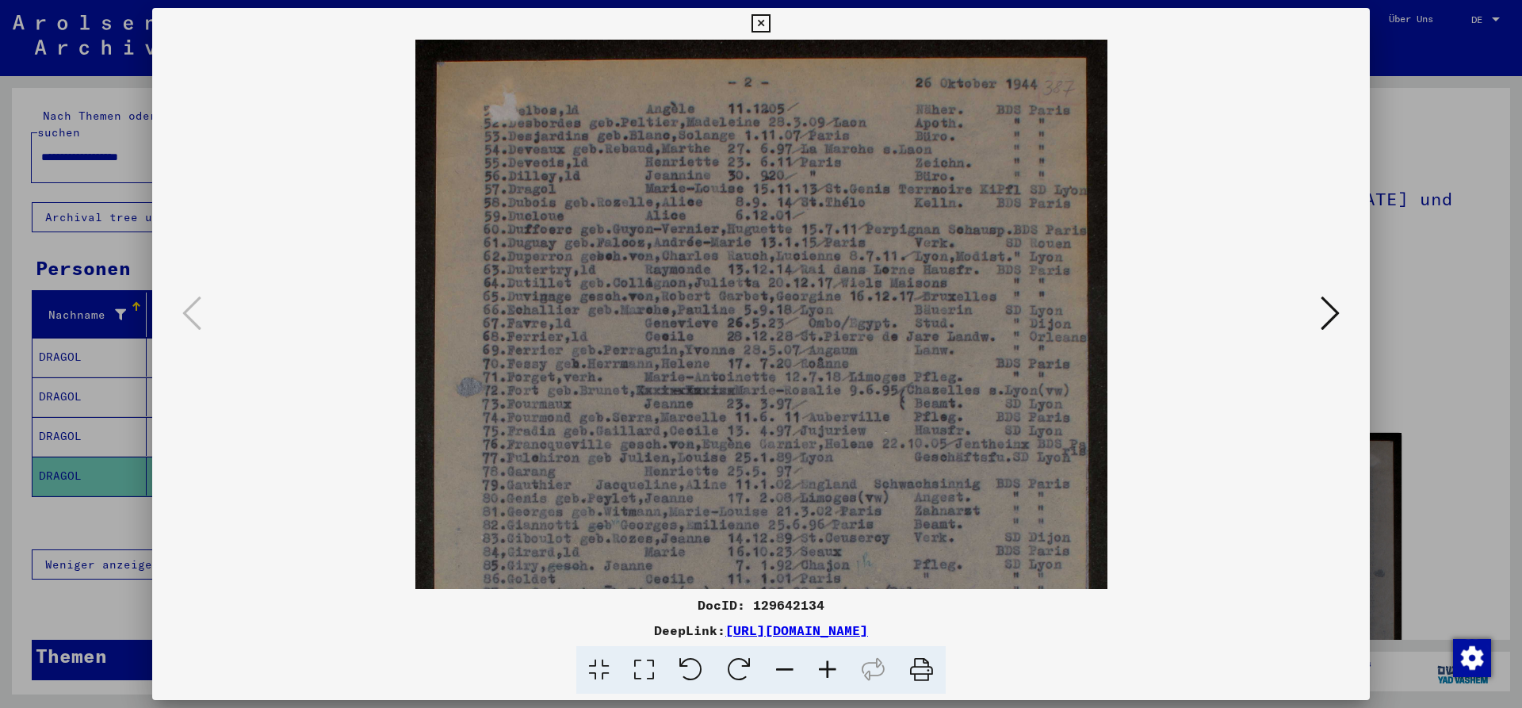
click at [824, 674] on icon at bounding box center [827, 670] width 43 height 48
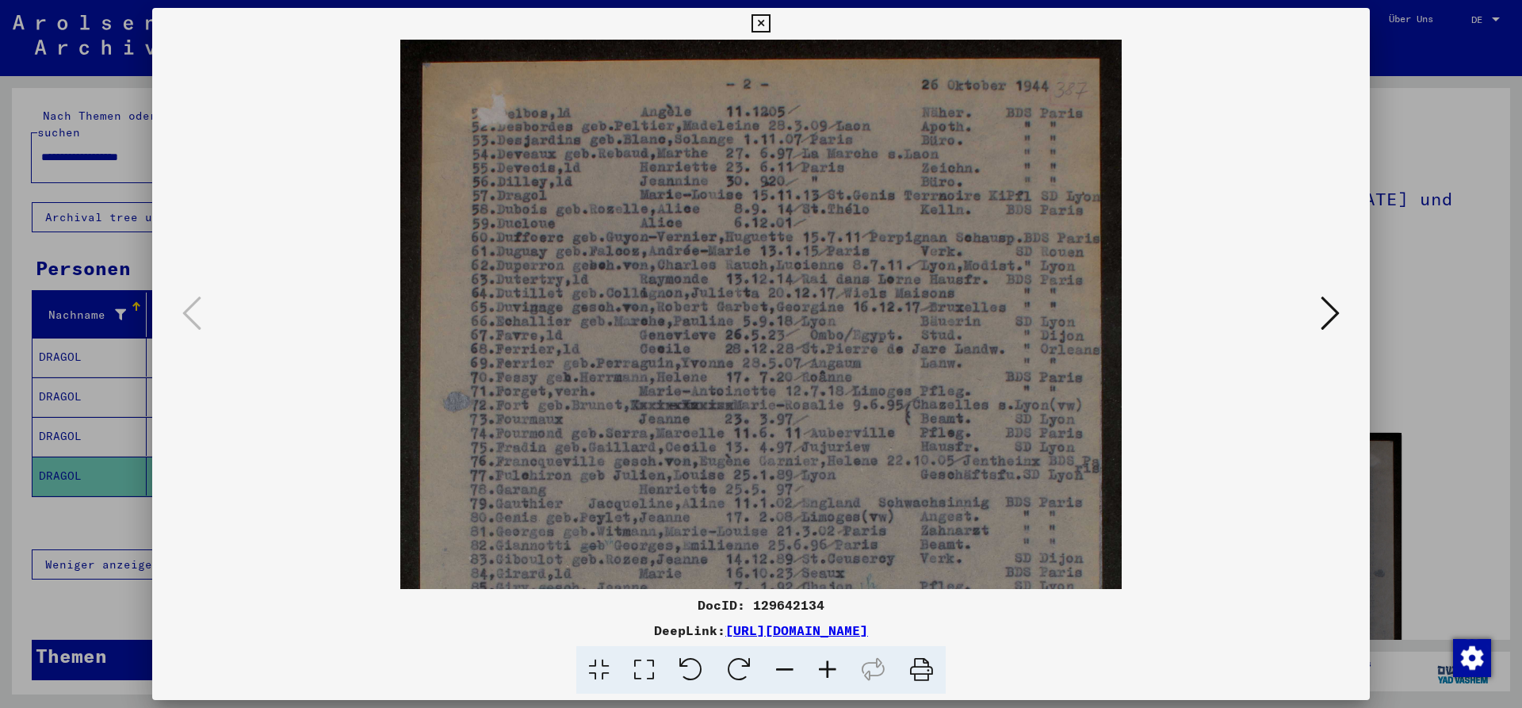
click at [824, 674] on icon at bounding box center [827, 670] width 43 height 48
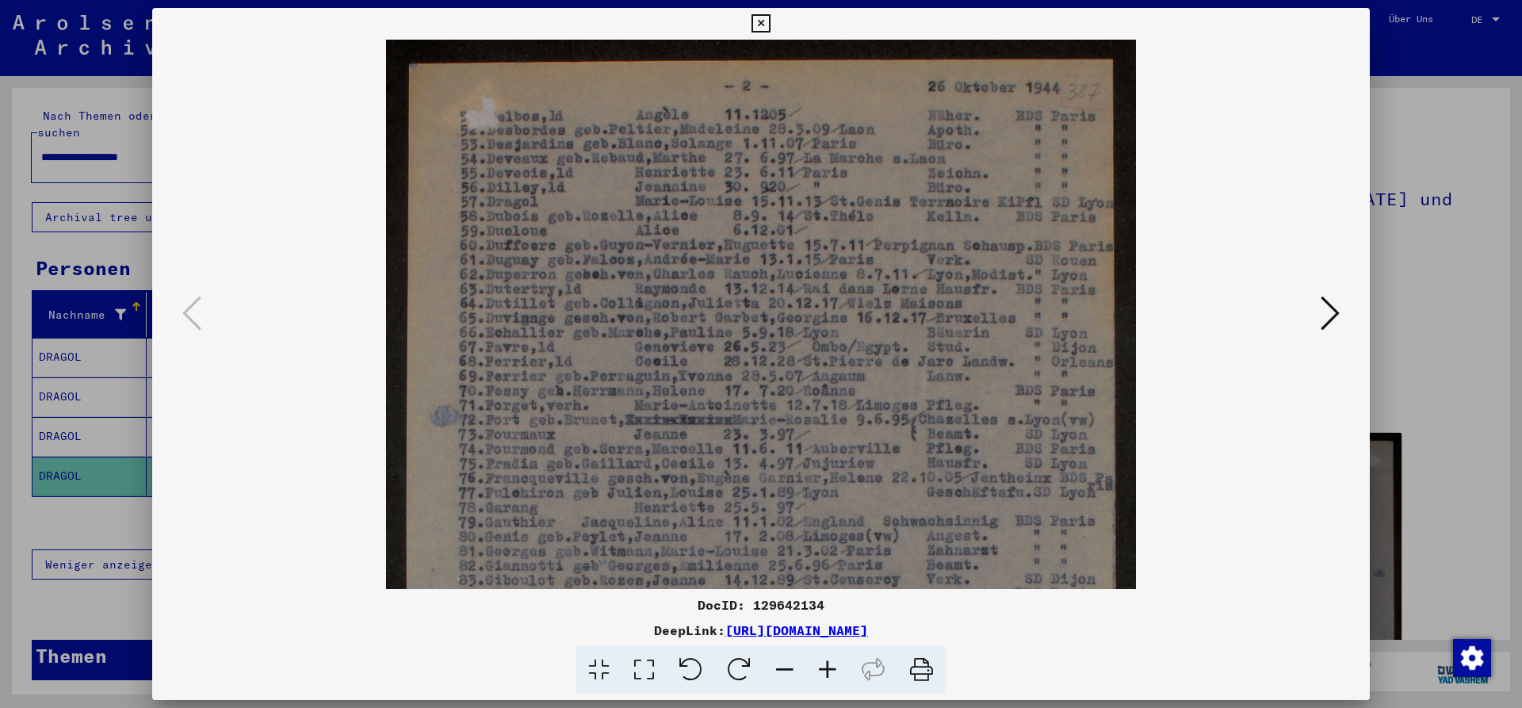
click at [770, 23] on icon at bounding box center [760, 23] width 18 height 19
